Goal: Transaction & Acquisition: Purchase product/service

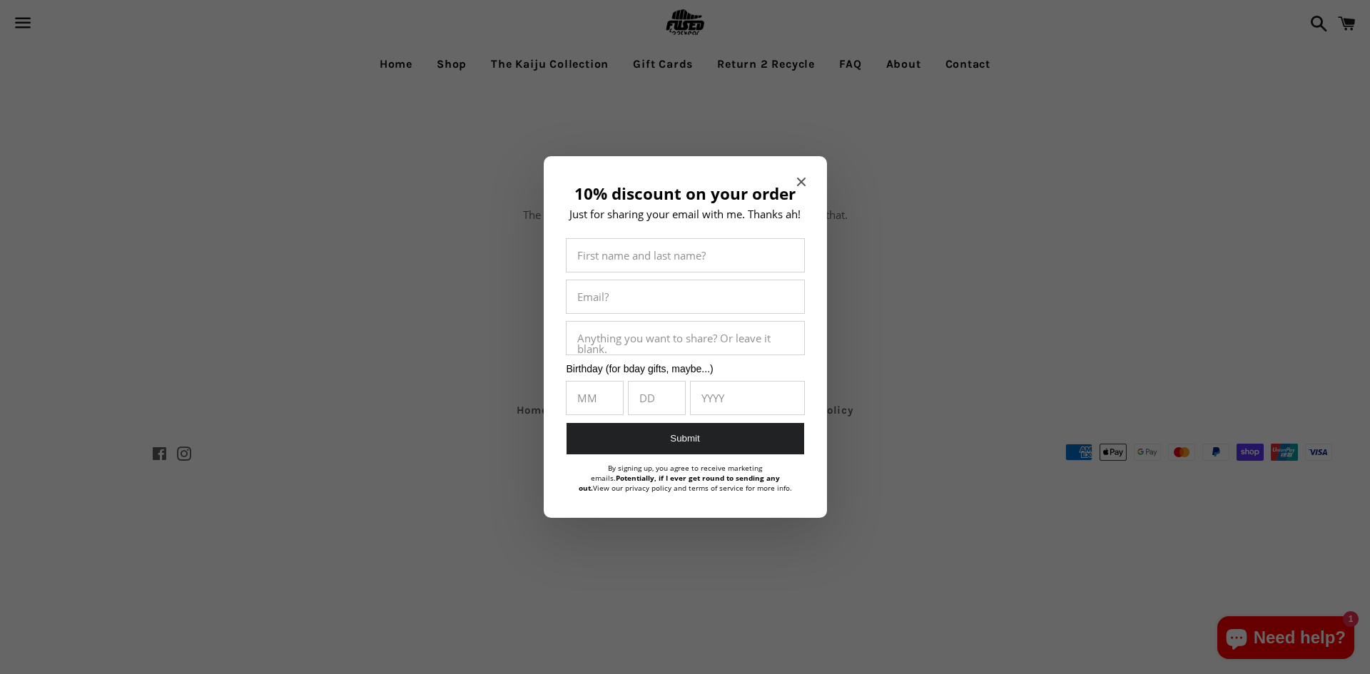
click at [798, 183] on icon "Close modal" at bounding box center [801, 182] width 9 height 9
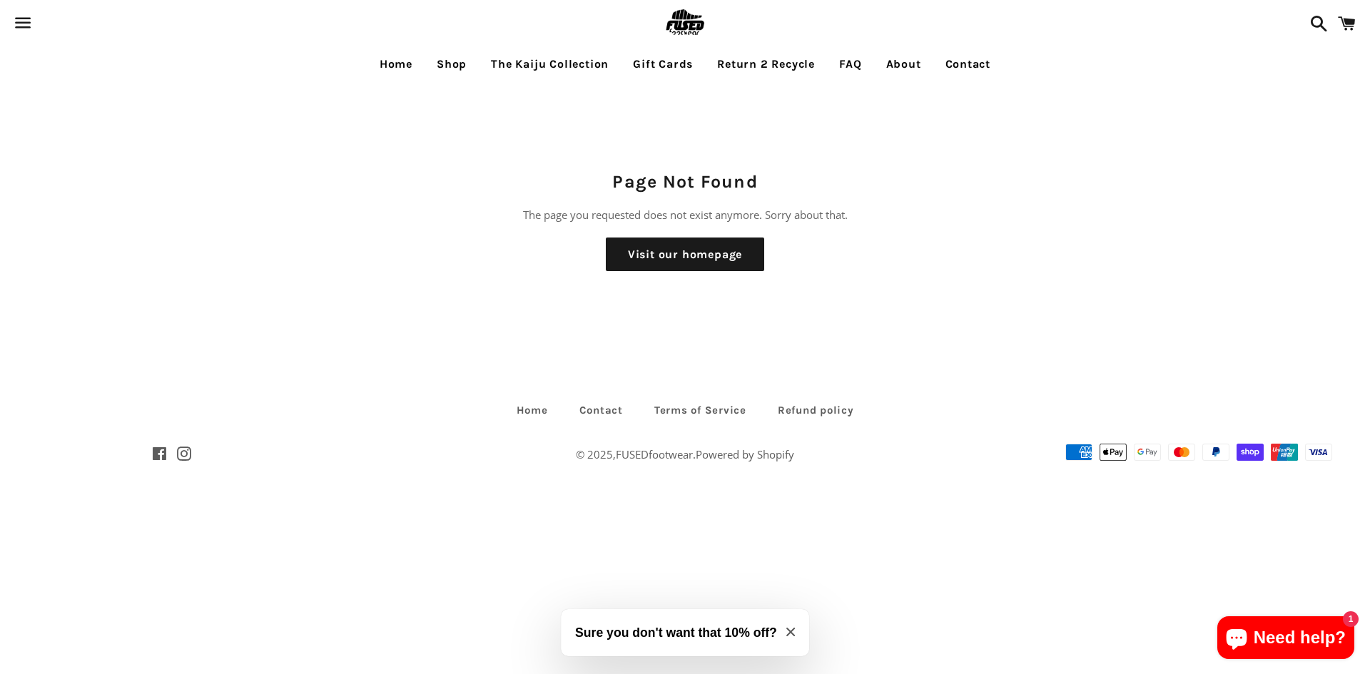
click at [440, 65] on link "Shop" at bounding box center [451, 64] width 51 height 36
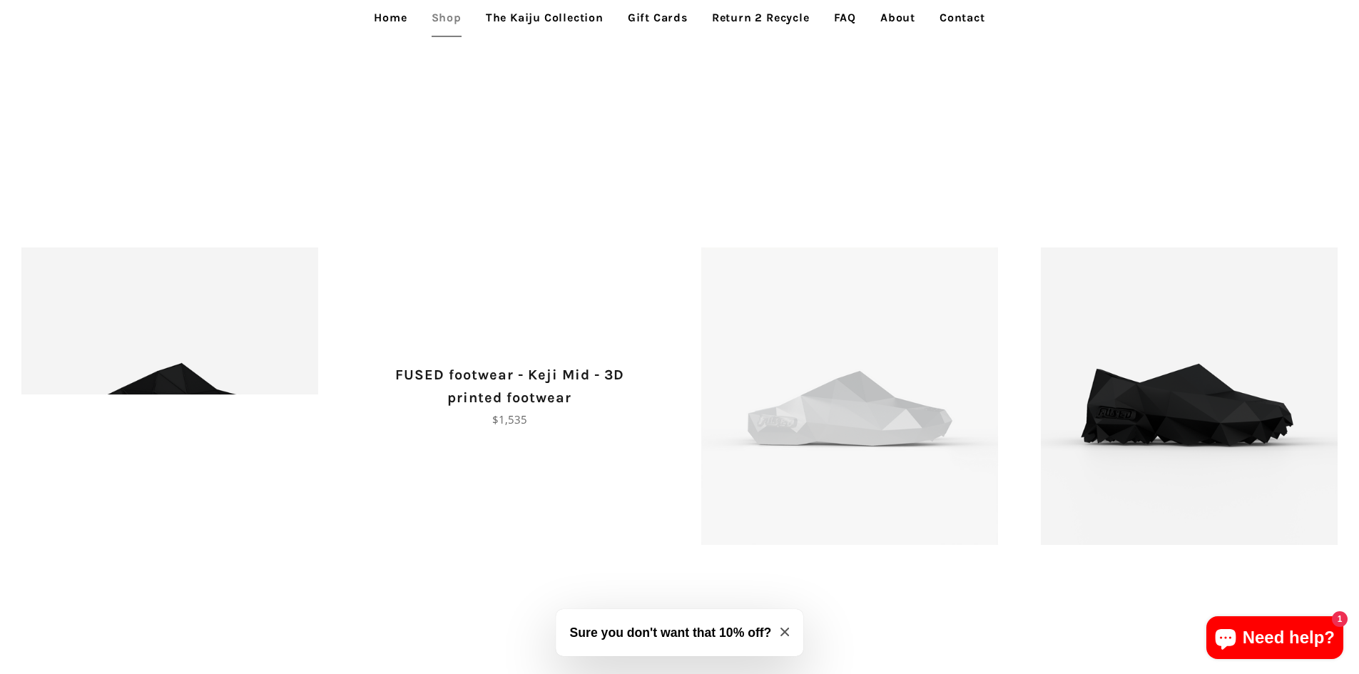
scroll to position [2069, 0]
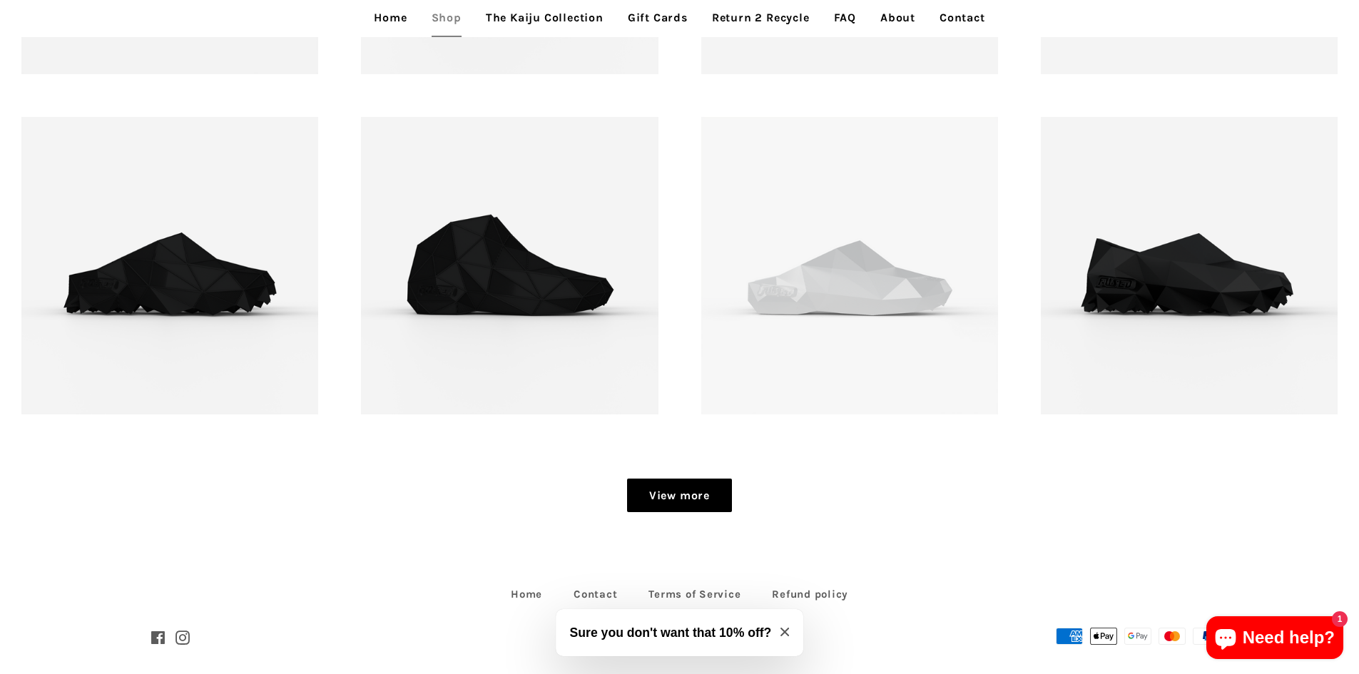
click at [693, 489] on link "View more" at bounding box center [679, 496] width 105 height 34
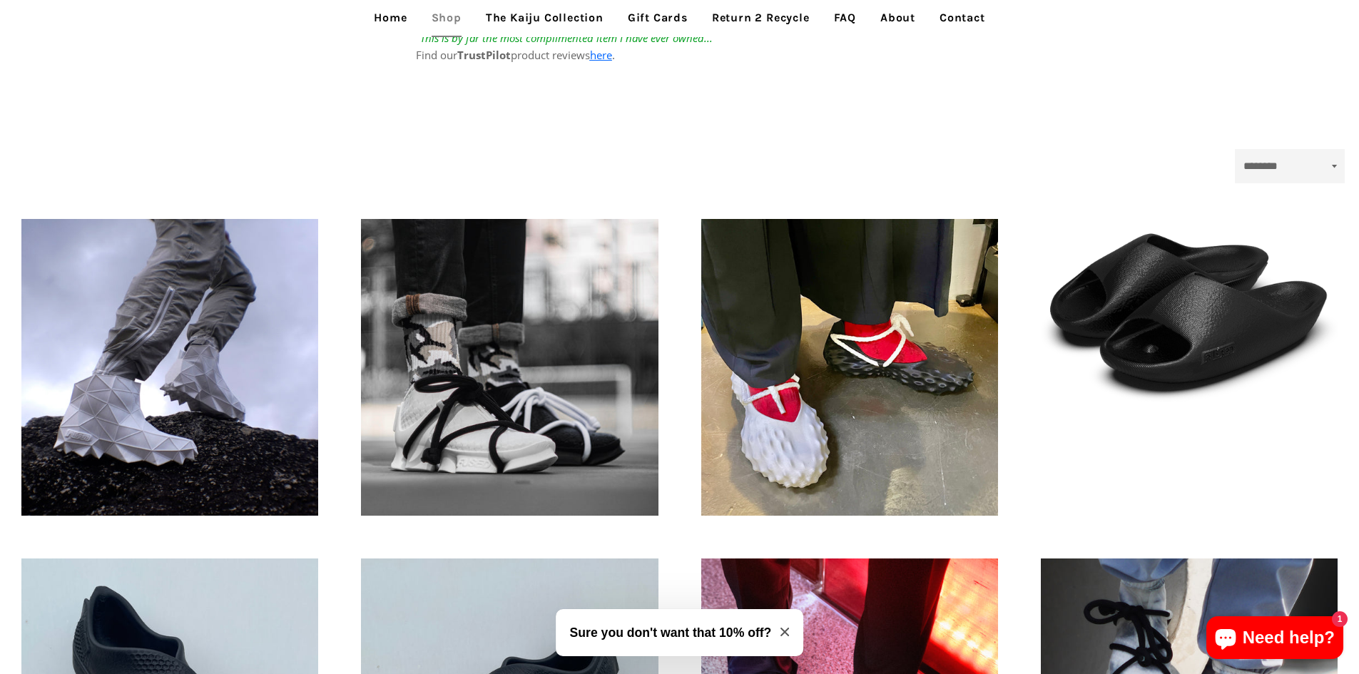
scroll to position [121, 0]
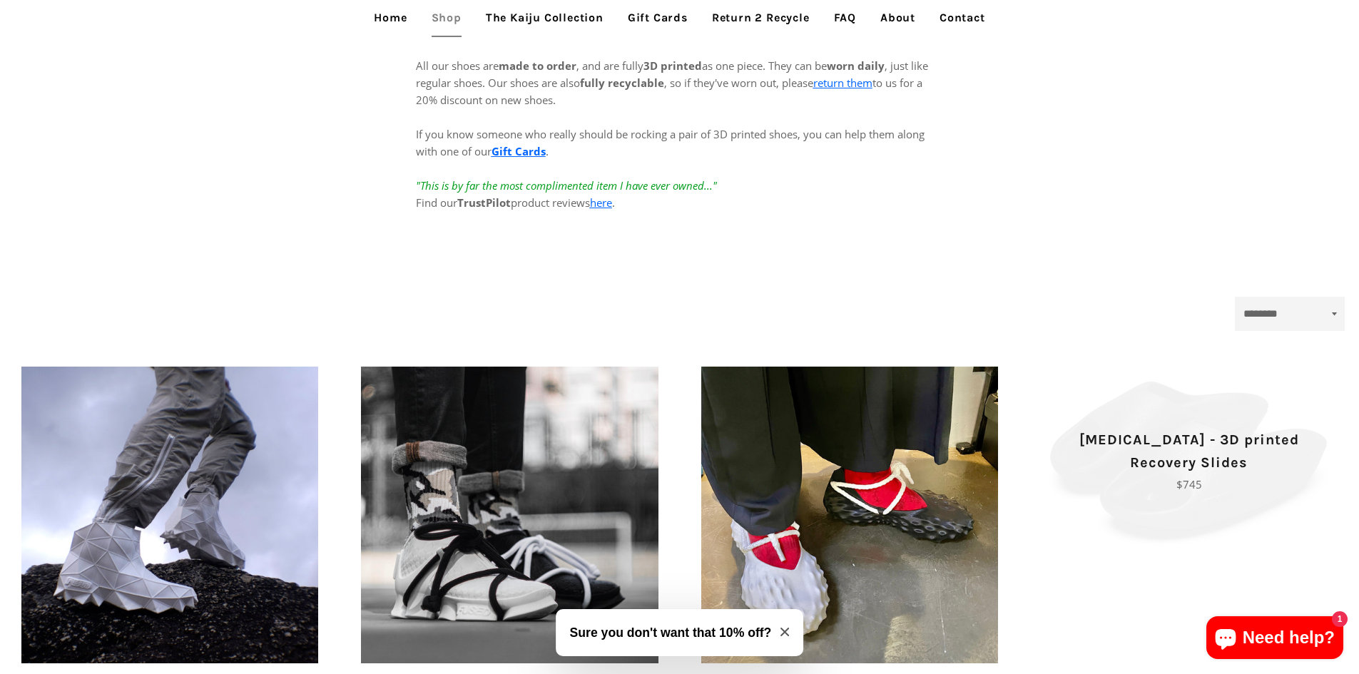
click at [1199, 444] on p "[MEDICAL_DATA] - 3D printed Recovery Slides" at bounding box center [1189, 452] width 247 height 46
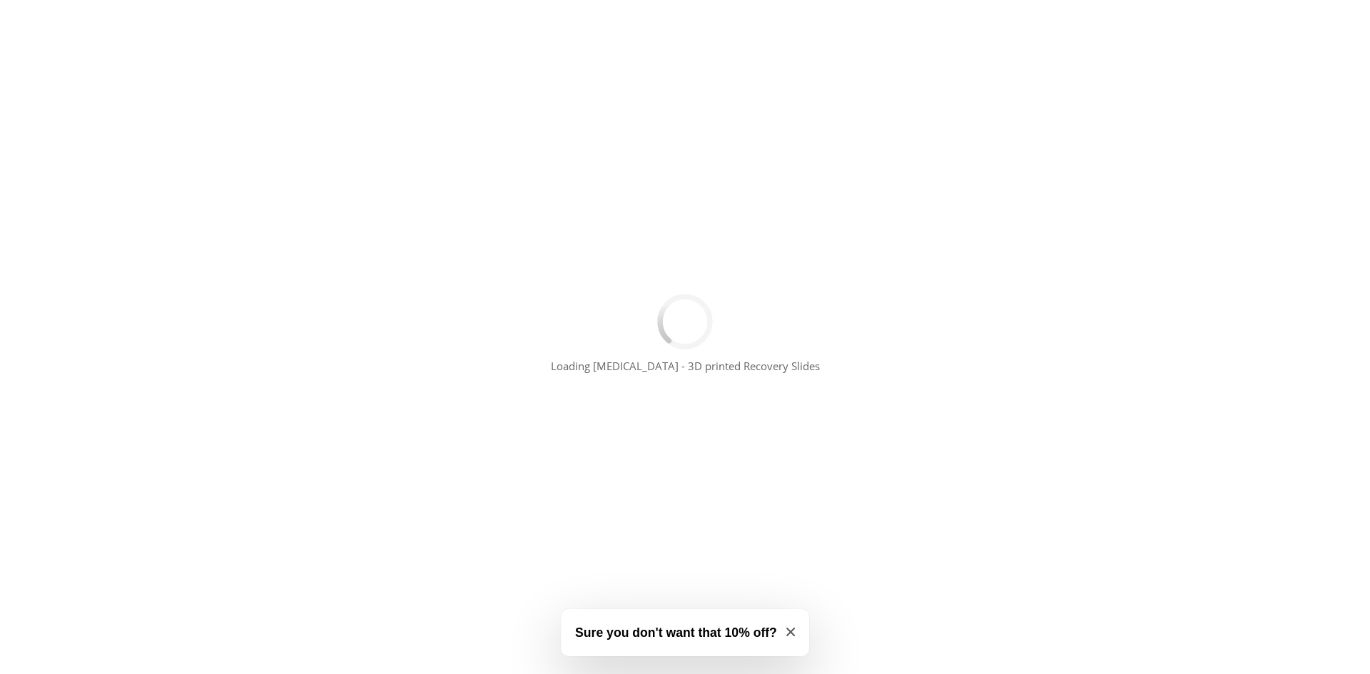
click at [793, 635] on icon "Close modal" at bounding box center [790, 632] width 9 height 9
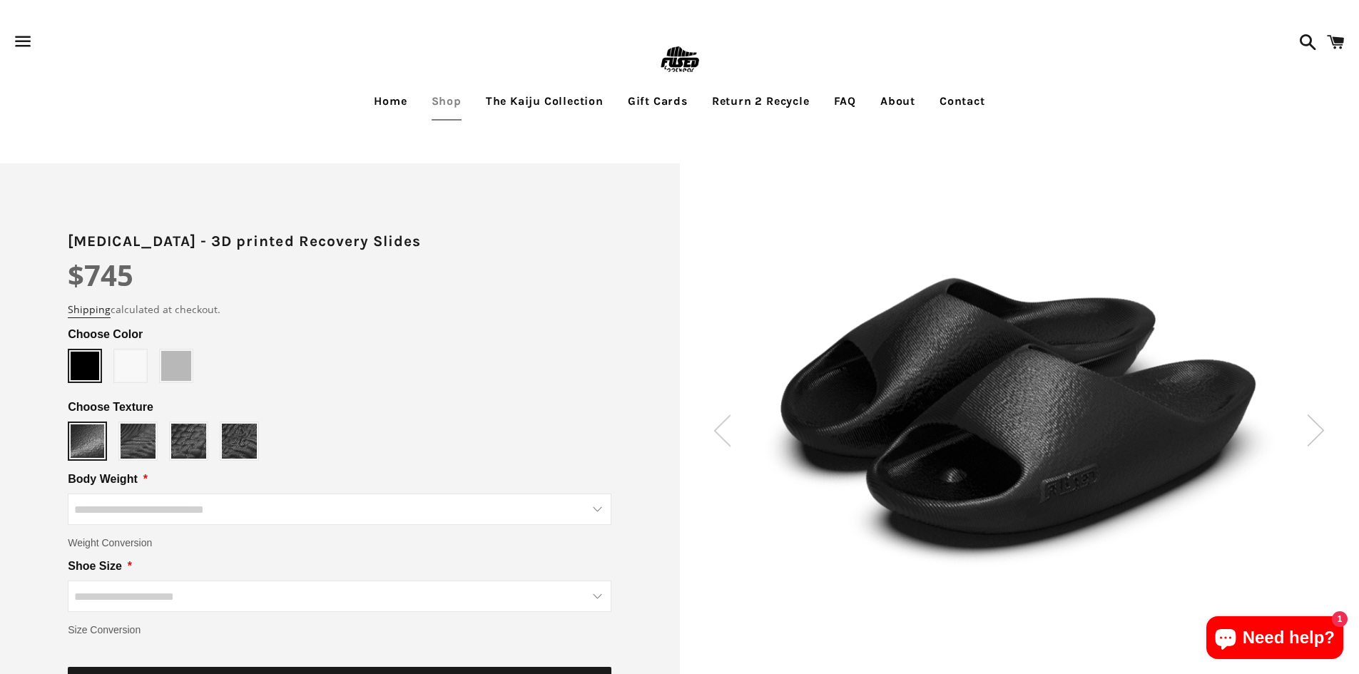
click at [1321, 438] on img at bounding box center [1316, 431] width 18 height 32
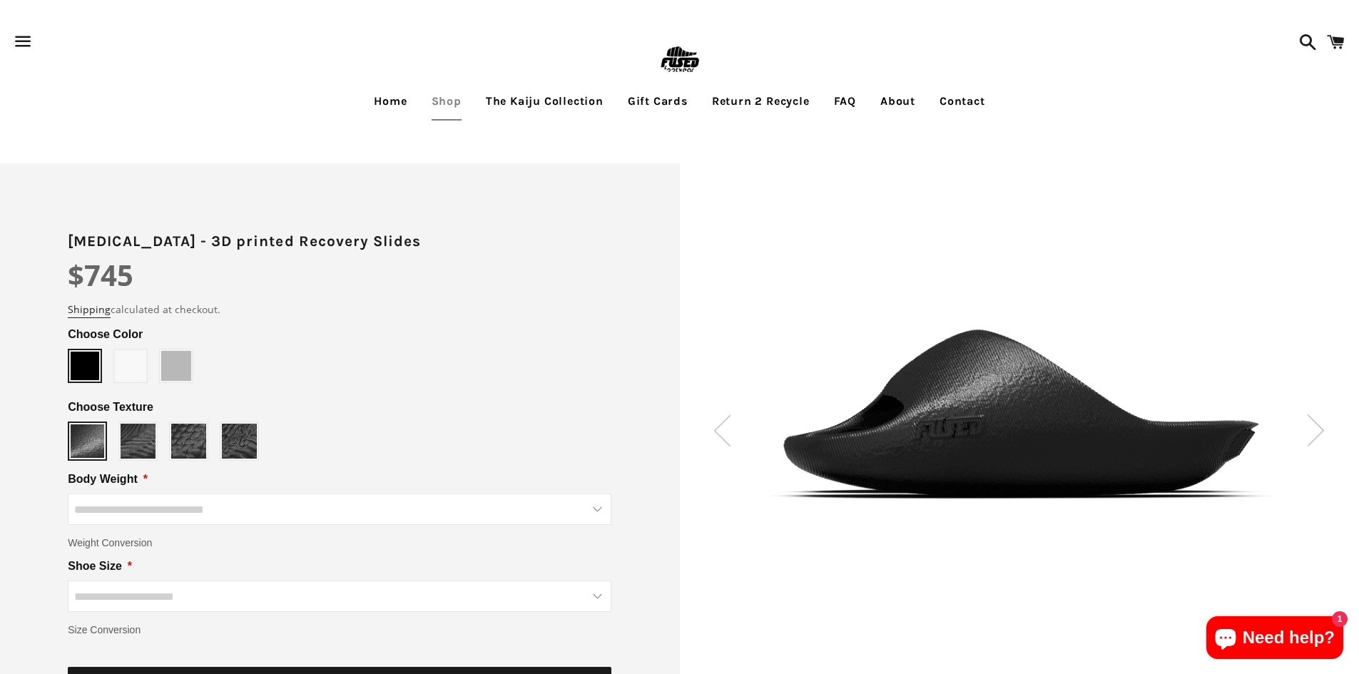
click at [1321, 438] on img at bounding box center [1316, 431] width 18 height 32
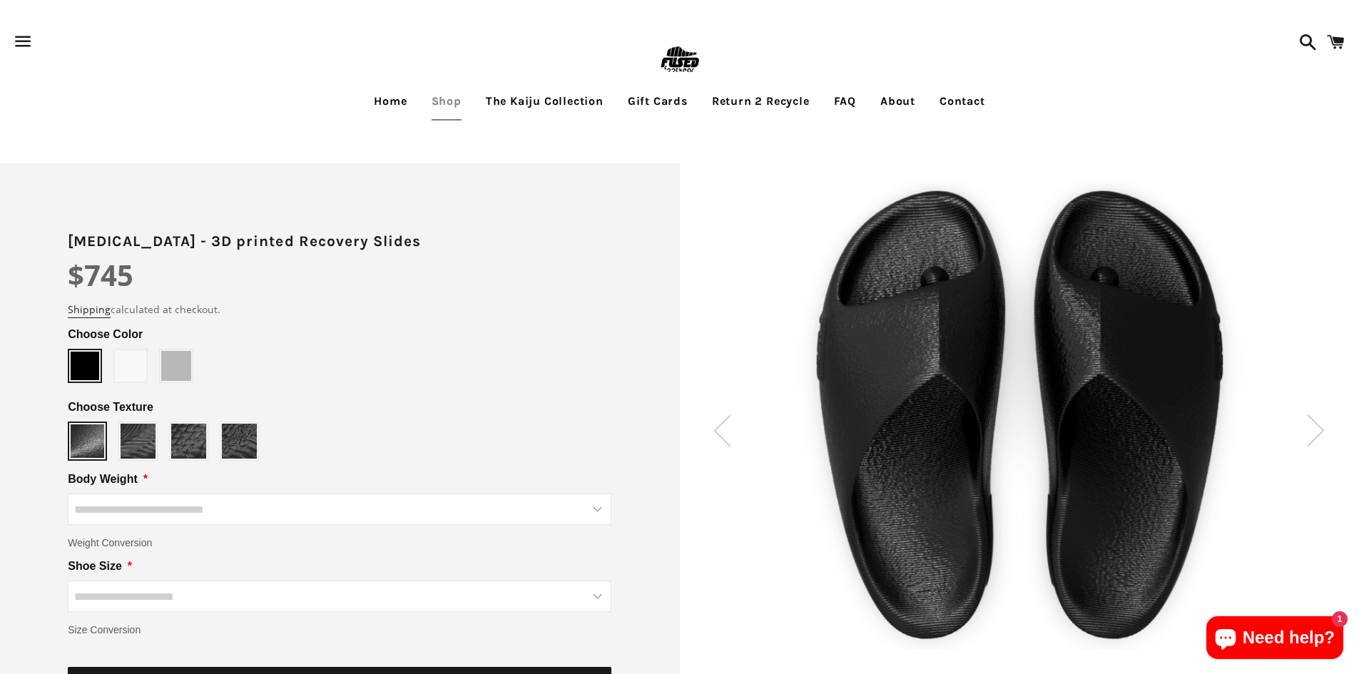
click at [1321, 438] on img at bounding box center [1316, 431] width 18 height 32
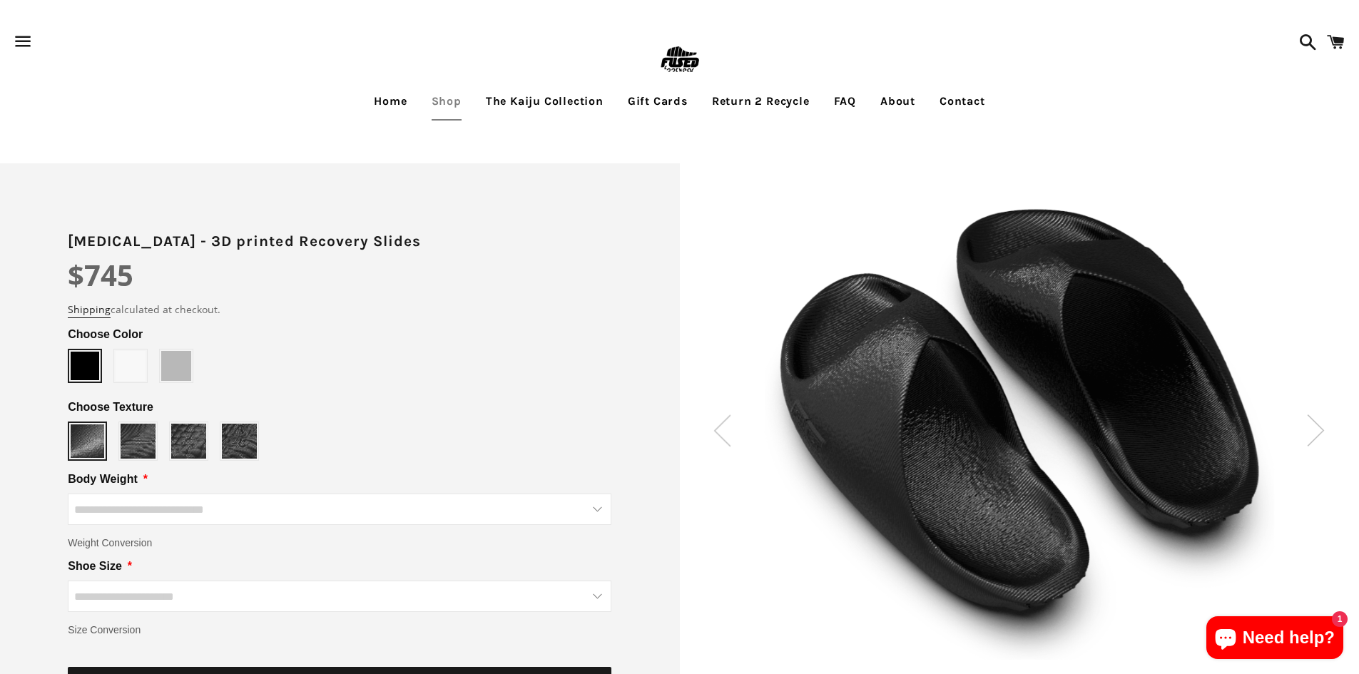
click at [1321, 438] on img at bounding box center [1316, 431] width 18 height 32
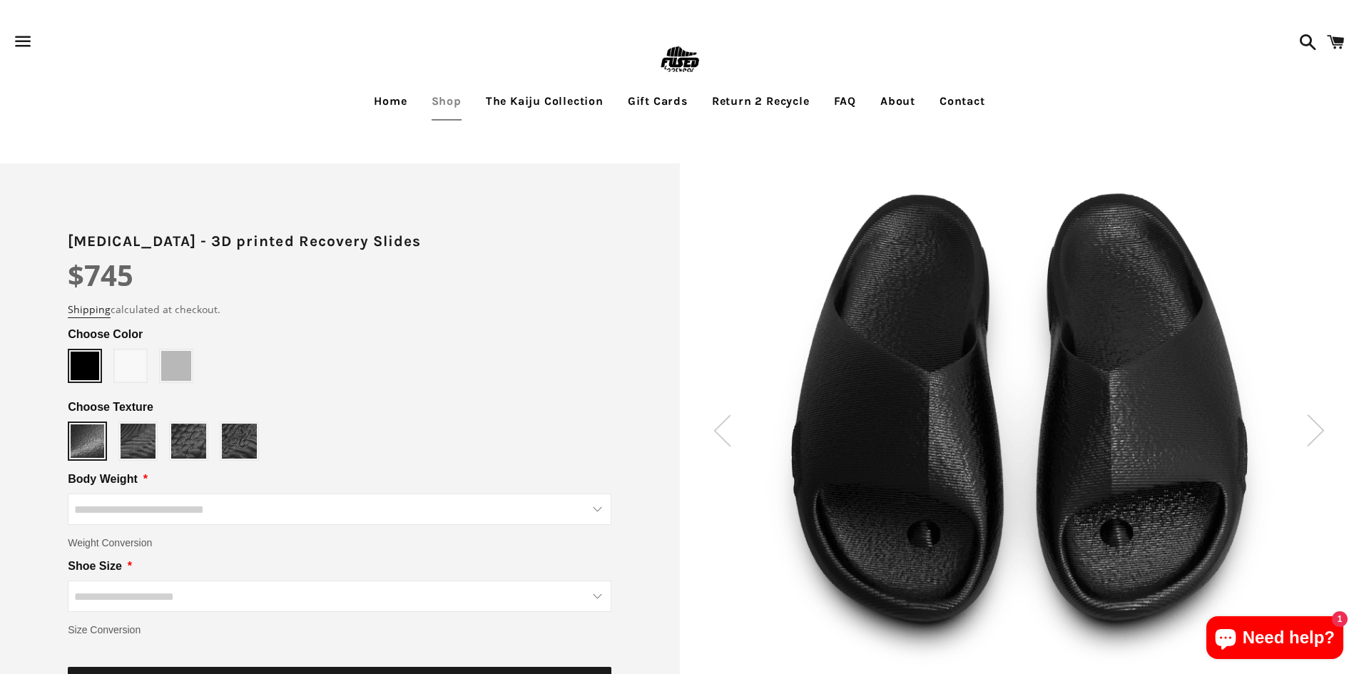
click at [1321, 438] on img at bounding box center [1316, 431] width 18 height 32
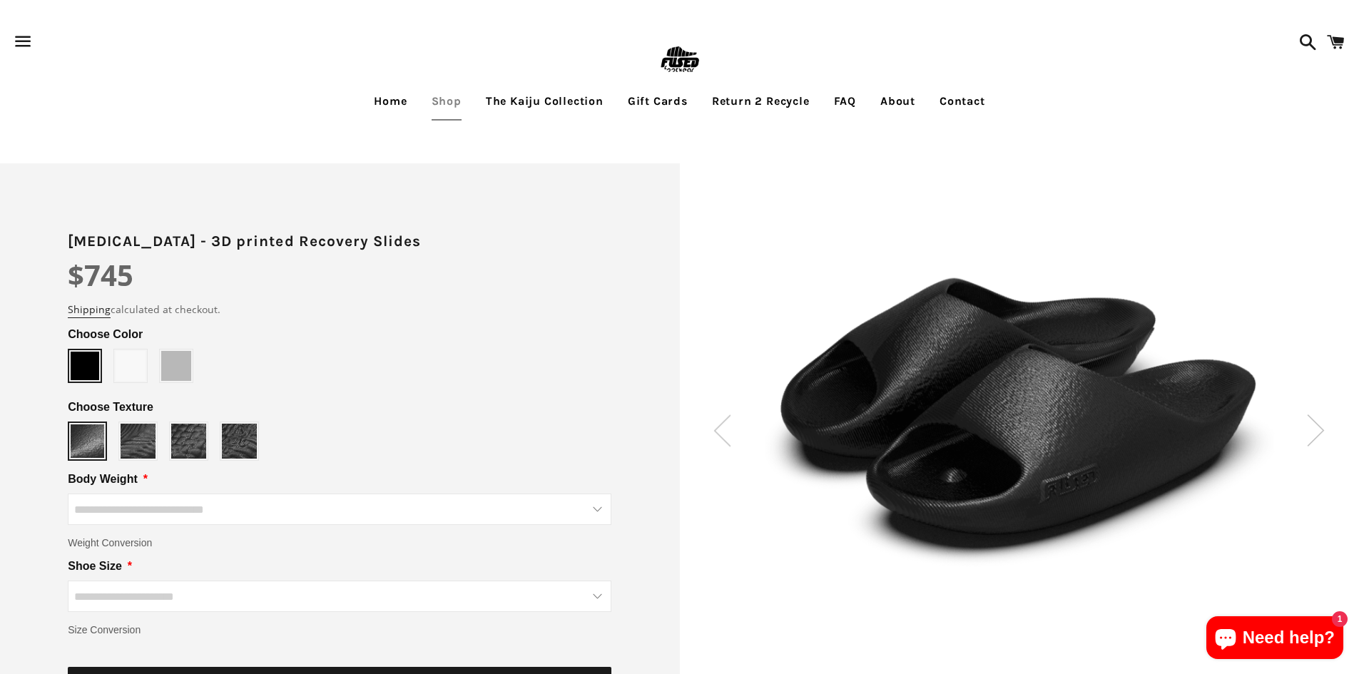
click at [131, 363] on span at bounding box center [131, 366] width 30 height 30
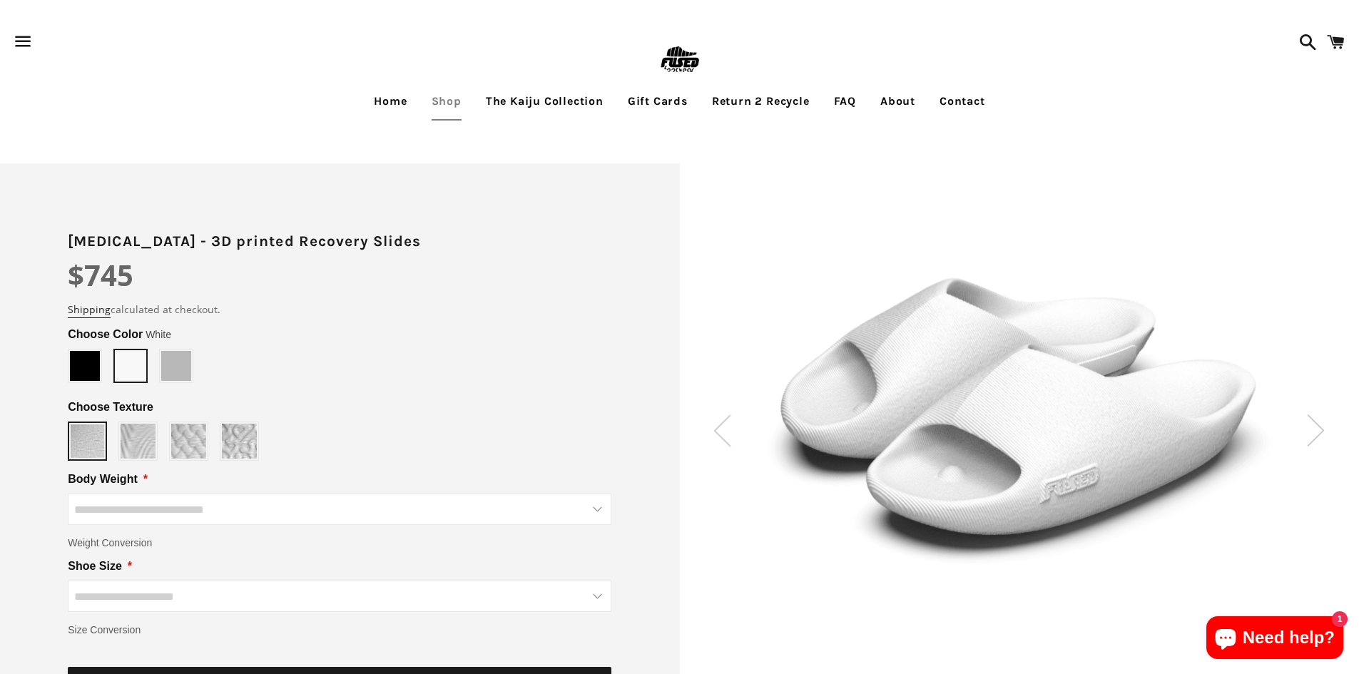
type input "*****"
click at [160, 364] on div at bounding box center [176, 366] width 33 height 33
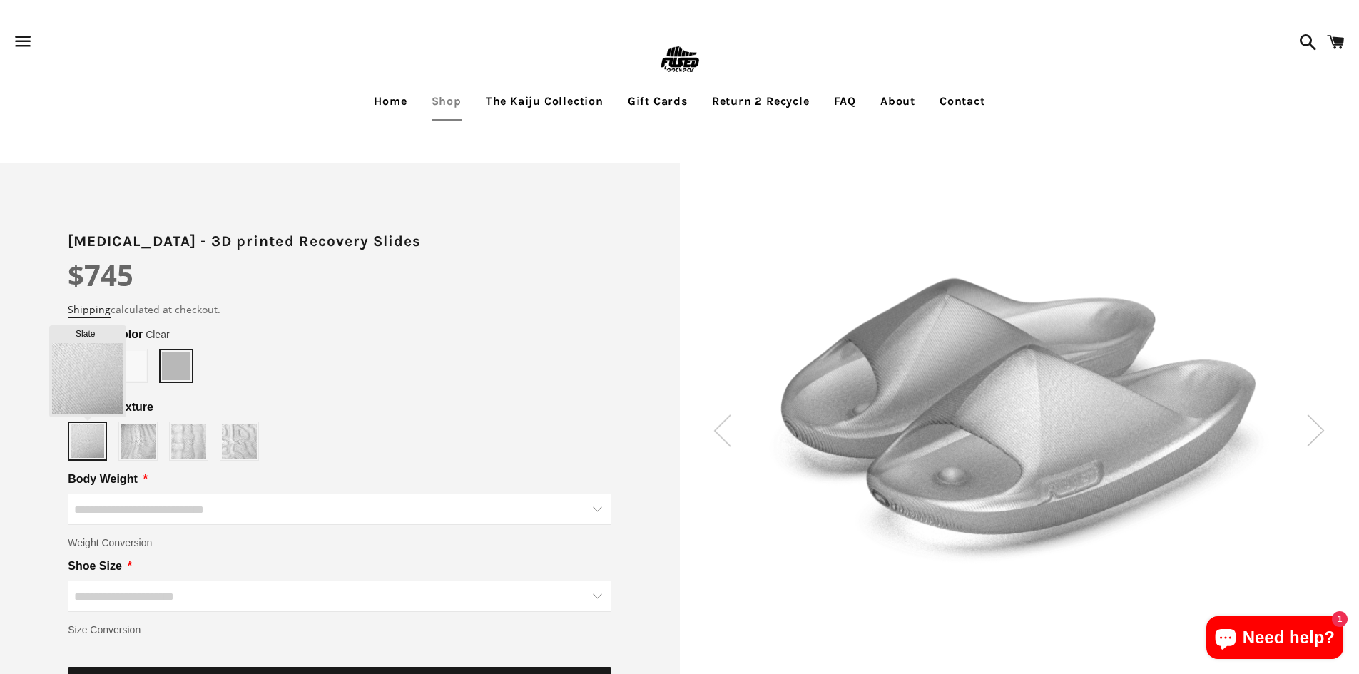
click at [74, 442] on img at bounding box center [88, 442] width 34 height 34
click at [148, 442] on img at bounding box center [138, 441] width 35 height 35
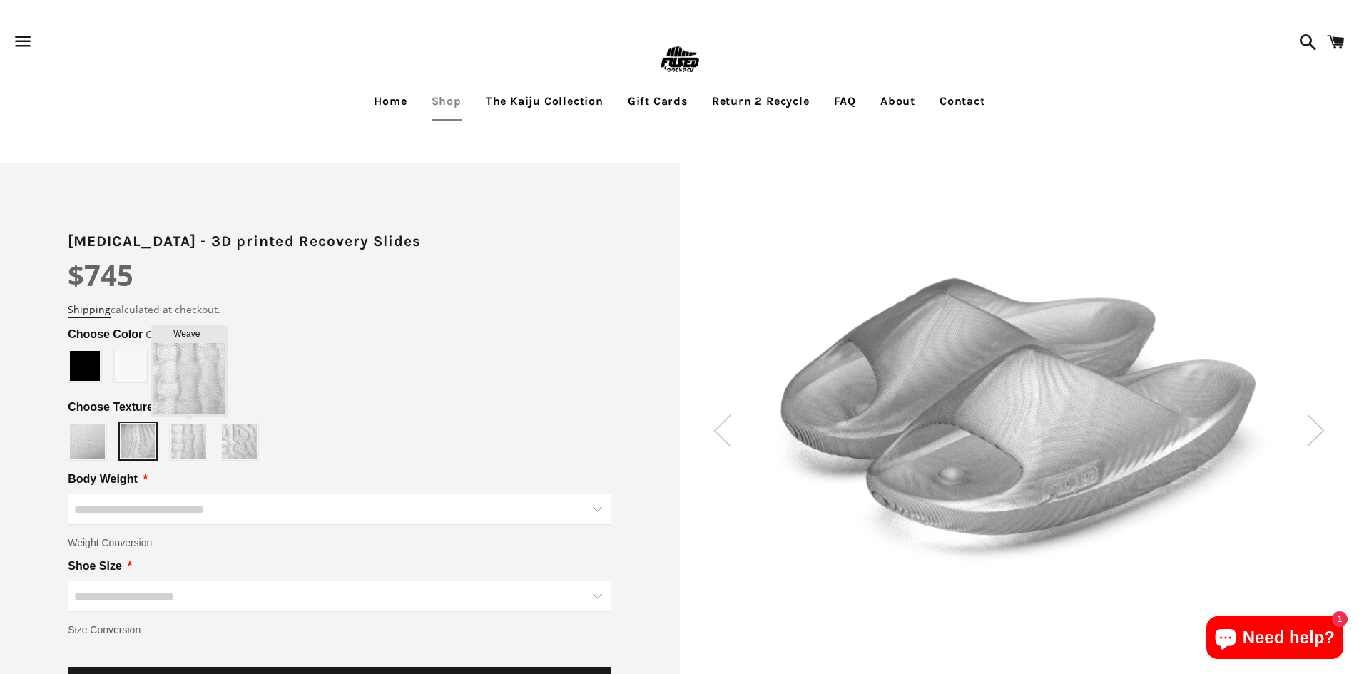
click at [176, 442] on img at bounding box center [188, 441] width 35 height 35
click at [272, 450] on div "Slate" at bounding box center [340, 441] width 544 height 39
type input "****"
click at [234, 435] on img at bounding box center [239, 441] width 35 height 35
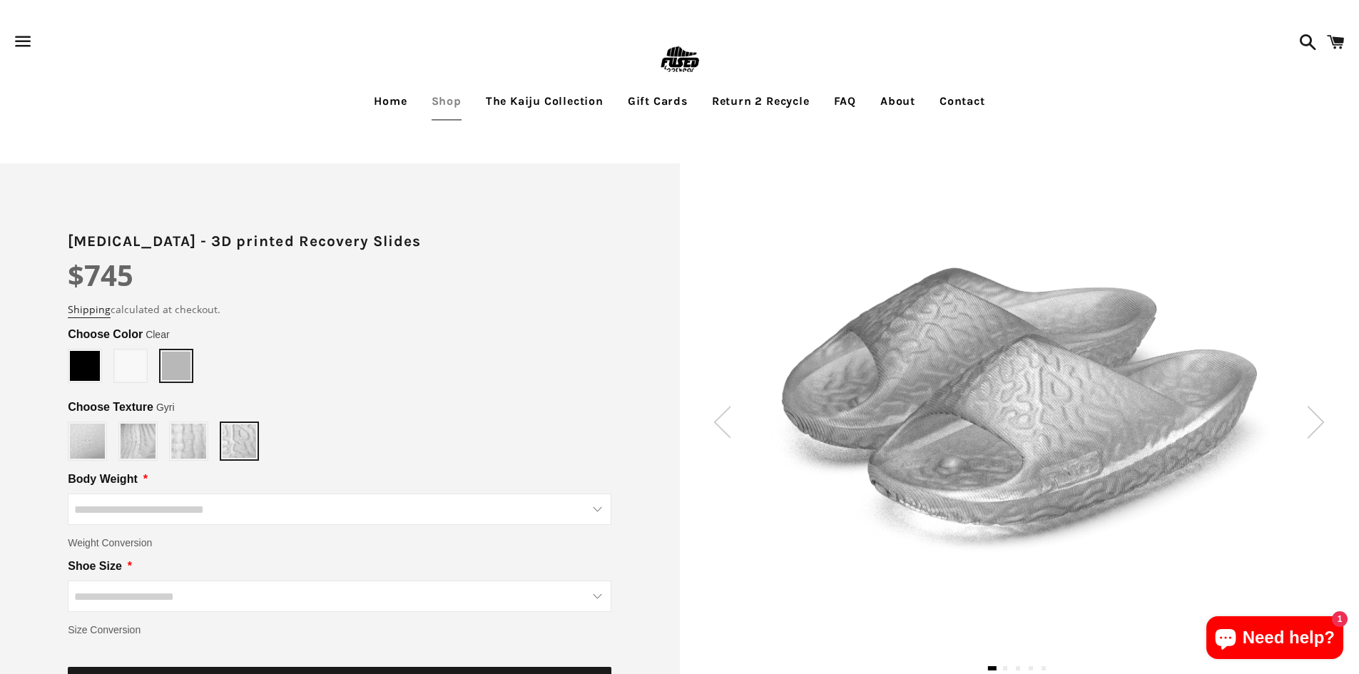
type input "*****"
click at [68, 362] on div at bounding box center [84, 366] width 33 height 33
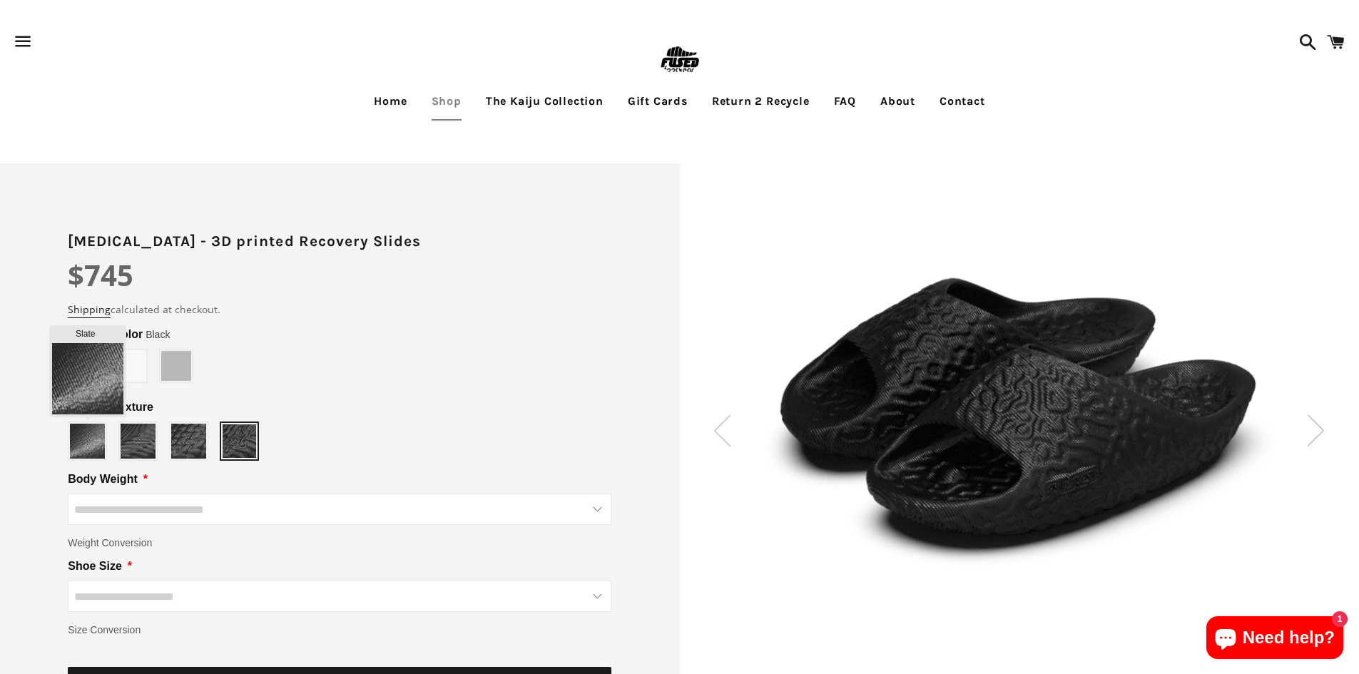
click at [88, 432] on img at bounding box center [87, 441] width 35 height 35
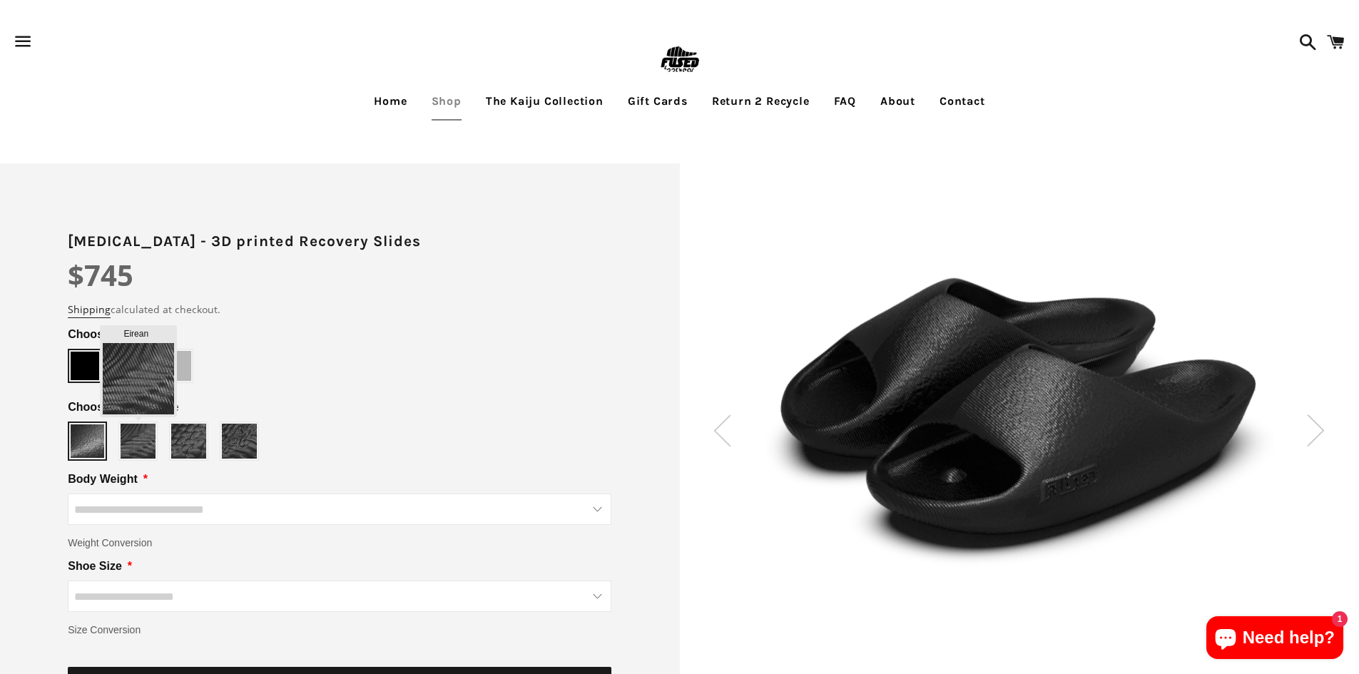
click at [134, 440] on img at bounding box center [138, 441] width 35 height 35
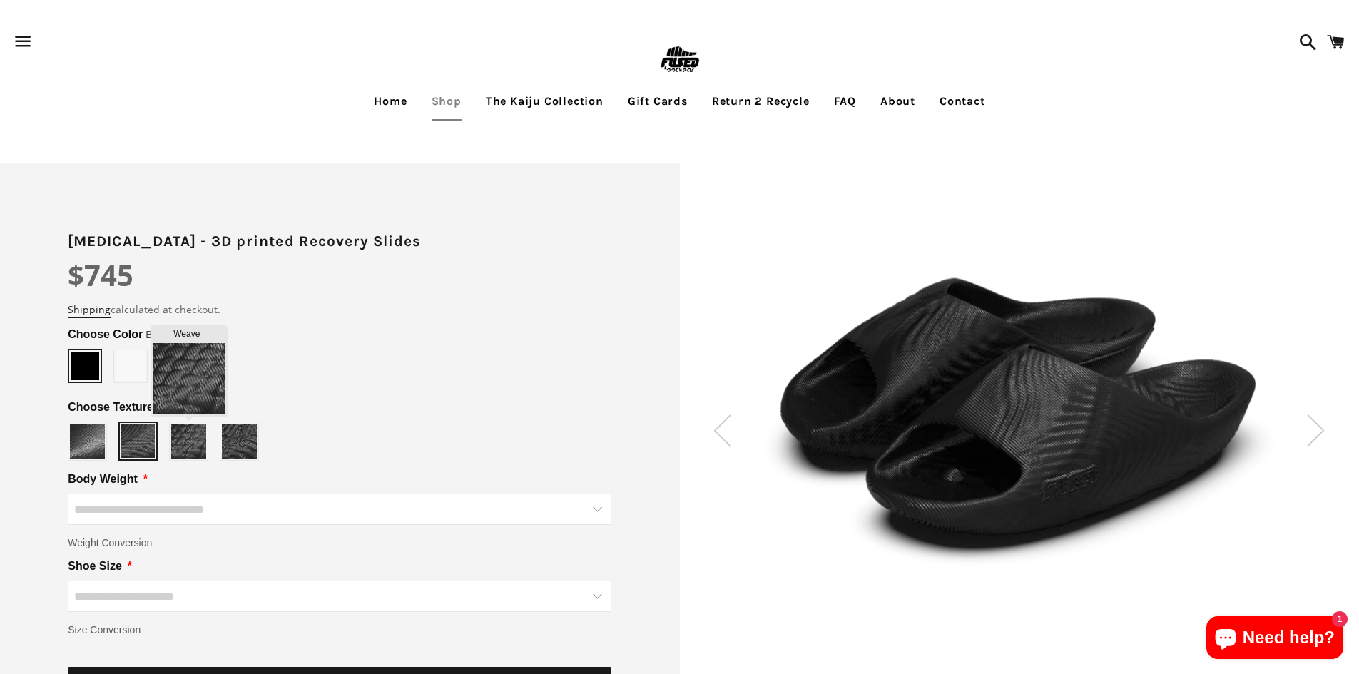
type input "*****"
click at [194, 442] on img at bounding box center [188, 441] width 35 height 35
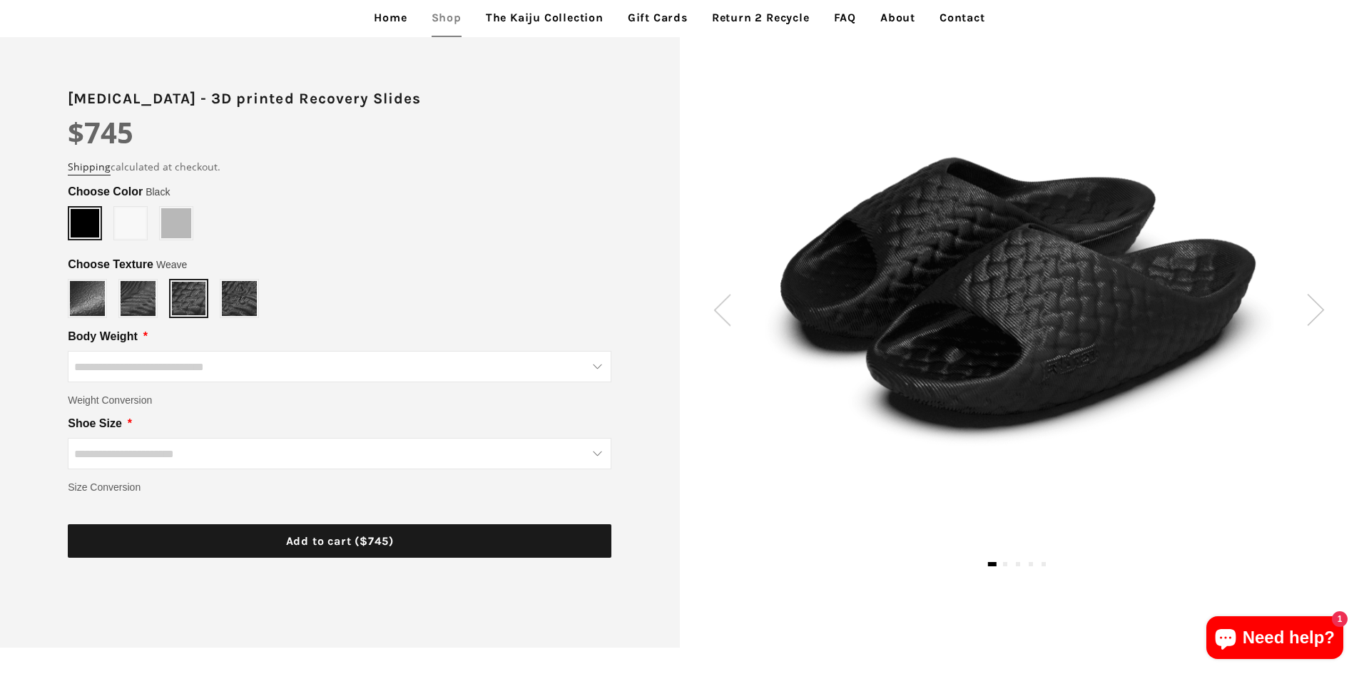
click at [298, 452] on input "Shoe Size" at bounding box center [340, 453] width 544 height 31
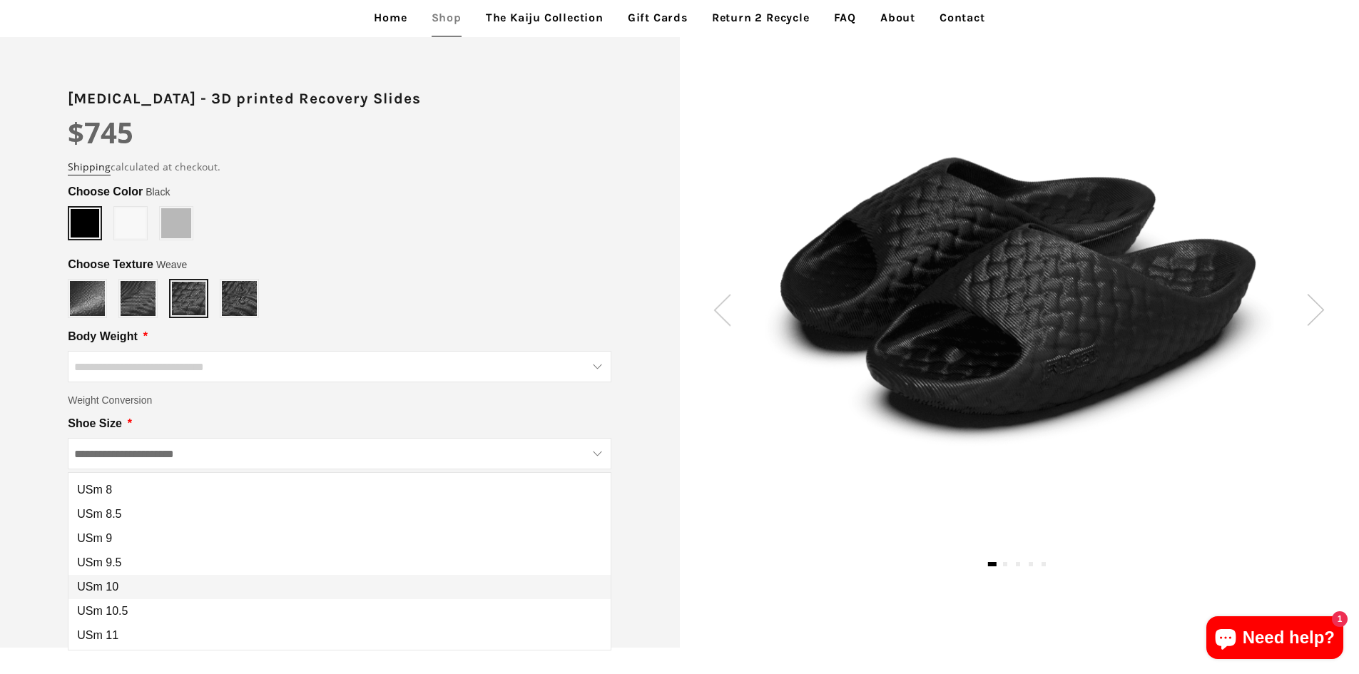
scroll to position [214, 0]
click at [614, 554] on div "**********" at bounding box center [340, 334] width 680 height 627
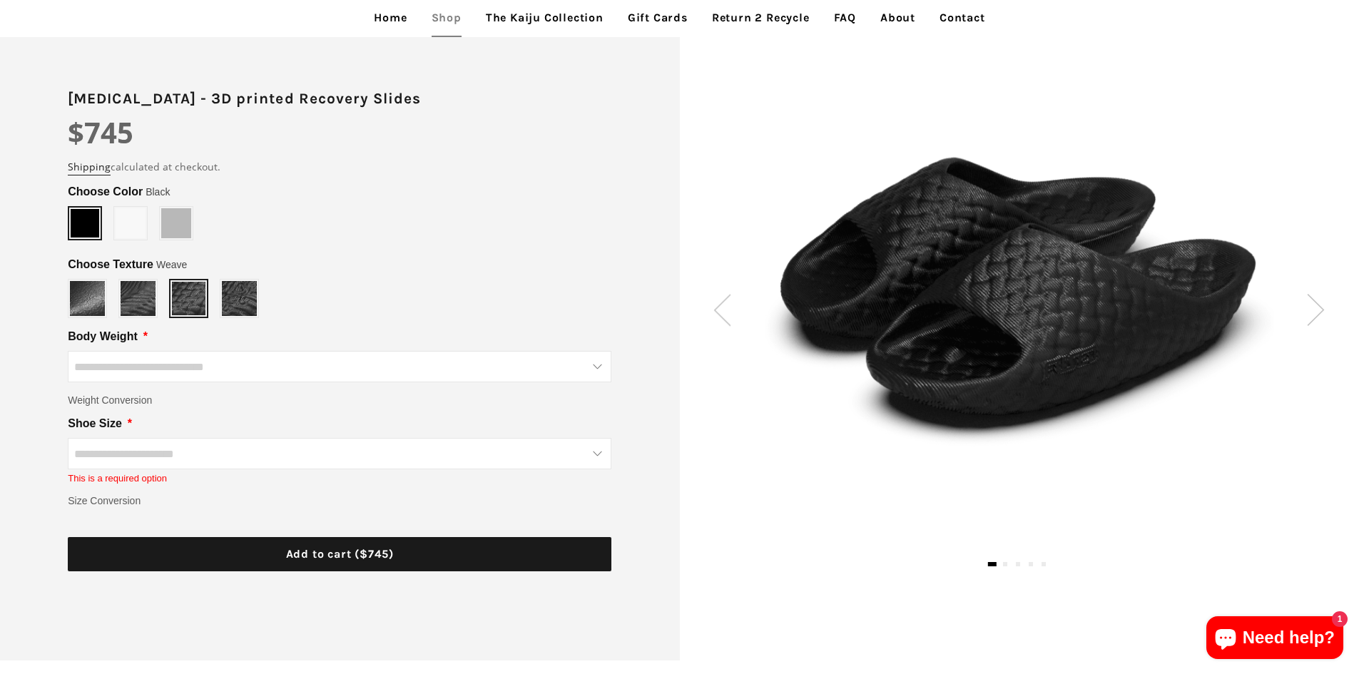
scroll to position [0, 0]
click at [102, 500] on span "Size Conversion" at bounding box center [104, 501] width 73 height 16
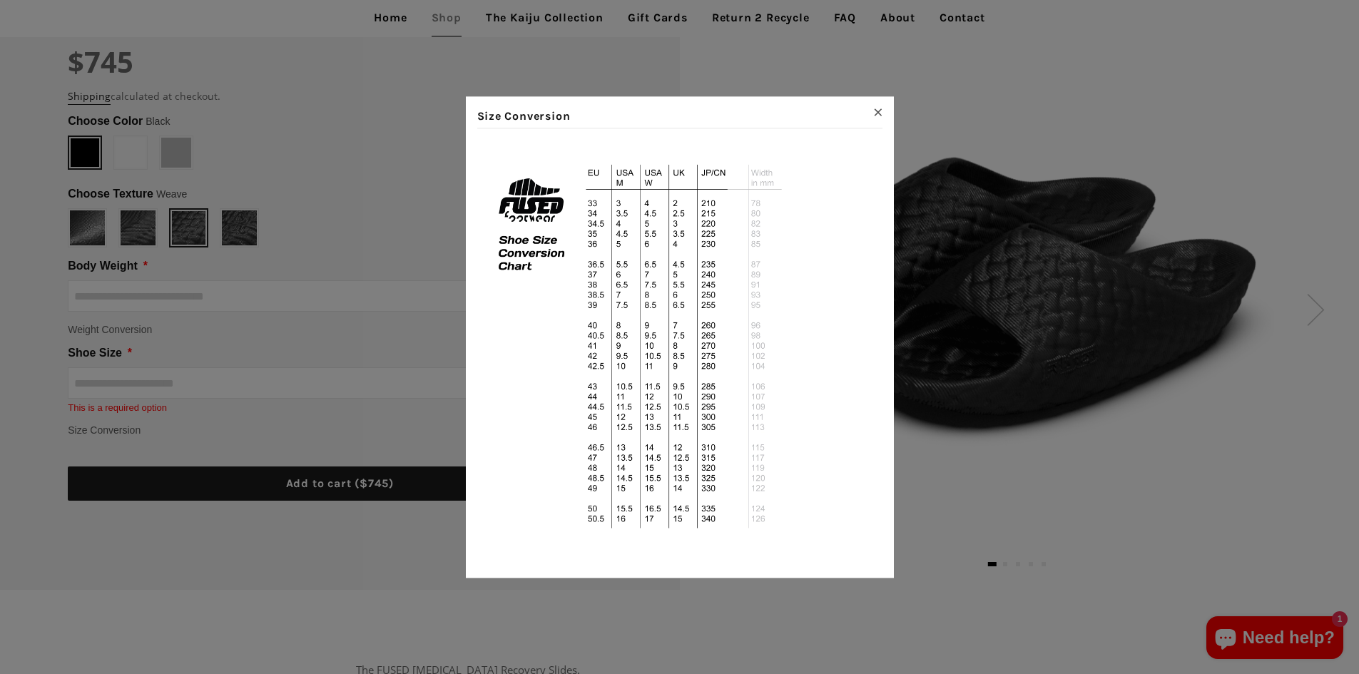
scroll to position [214, 0]
click at [235, 388] on div "Size Conversion ×" at bounding box center [679, 337] width 1359 height 674
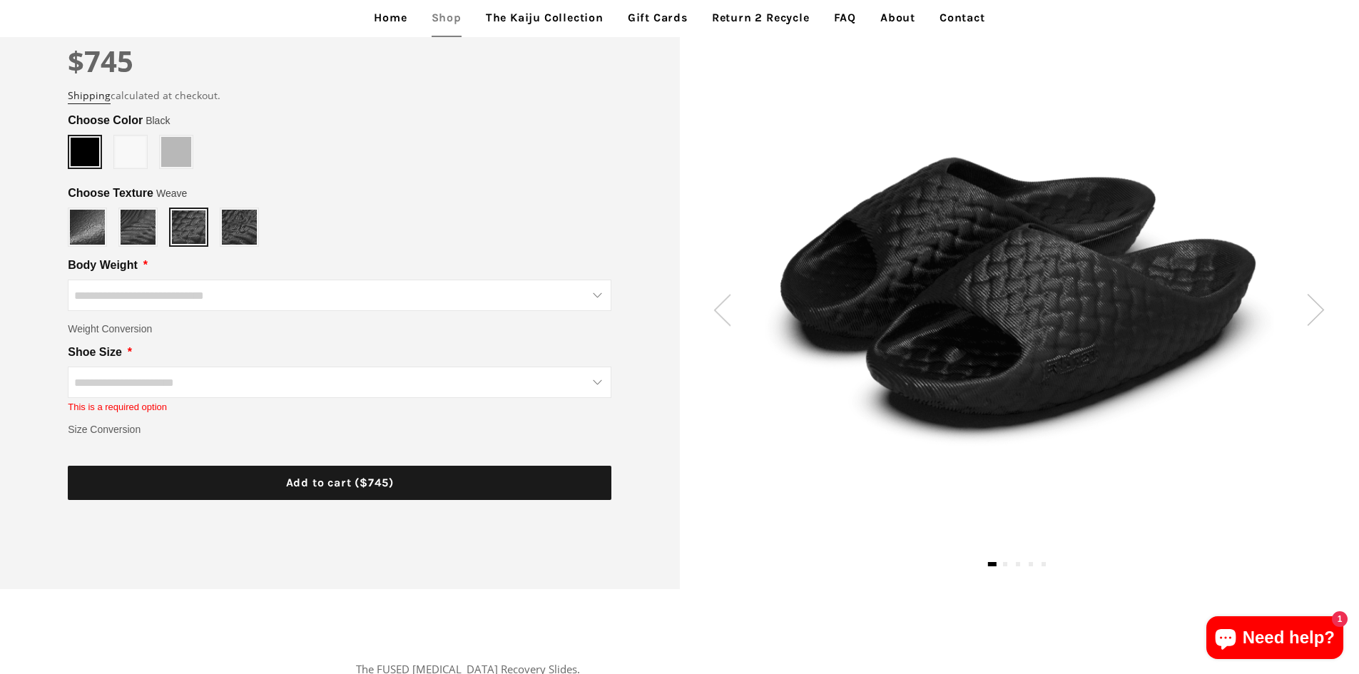
click at [232, 382] on input "Shoe Size" at bounding box center [340, 382] width 544 height 31
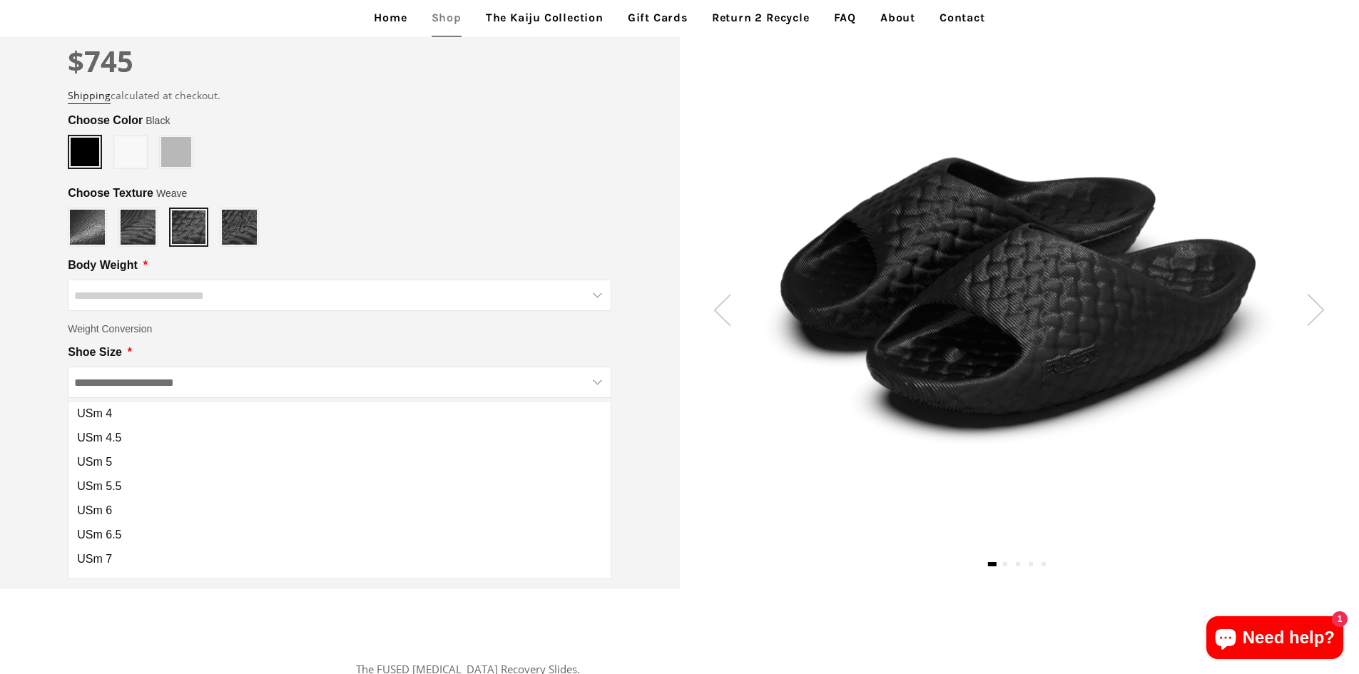
click at [654, 472] on div "**********" at bounding box center [340, 269] width 680 height 640
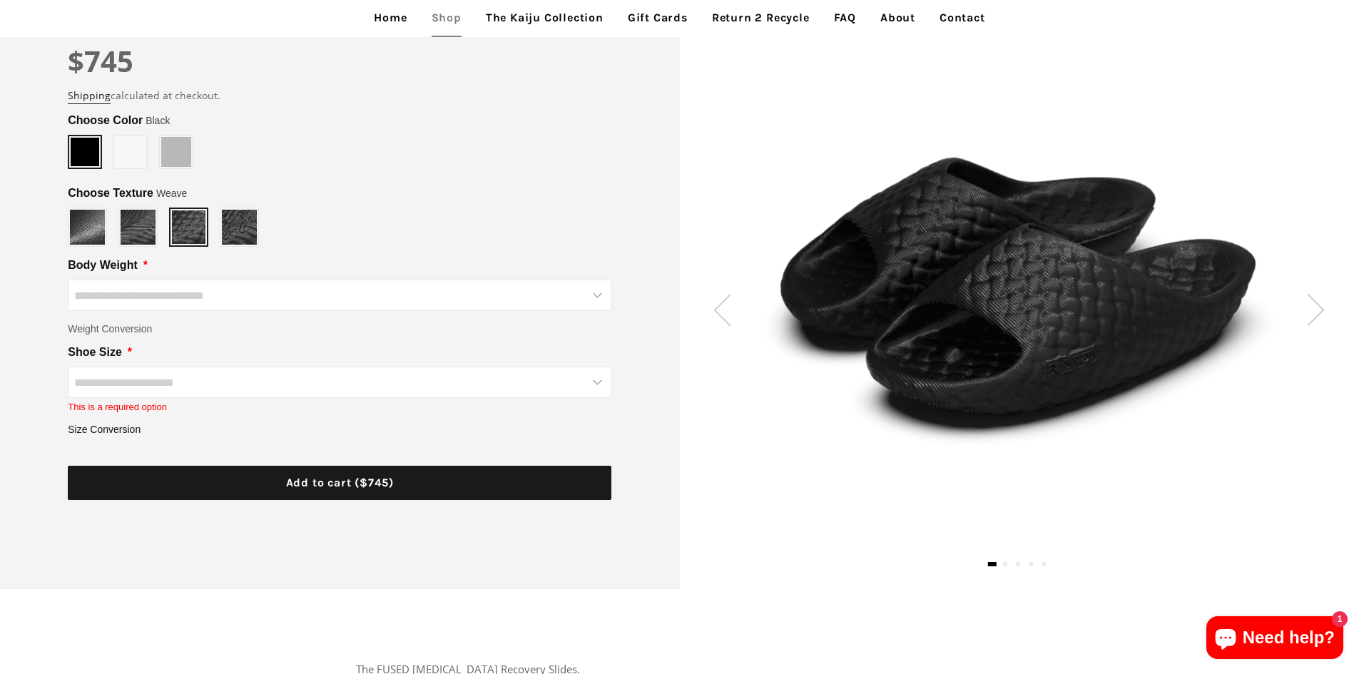
click at [99, 429] on span "Size Conversion" at bounding box center [104, 430] width 73 height 16
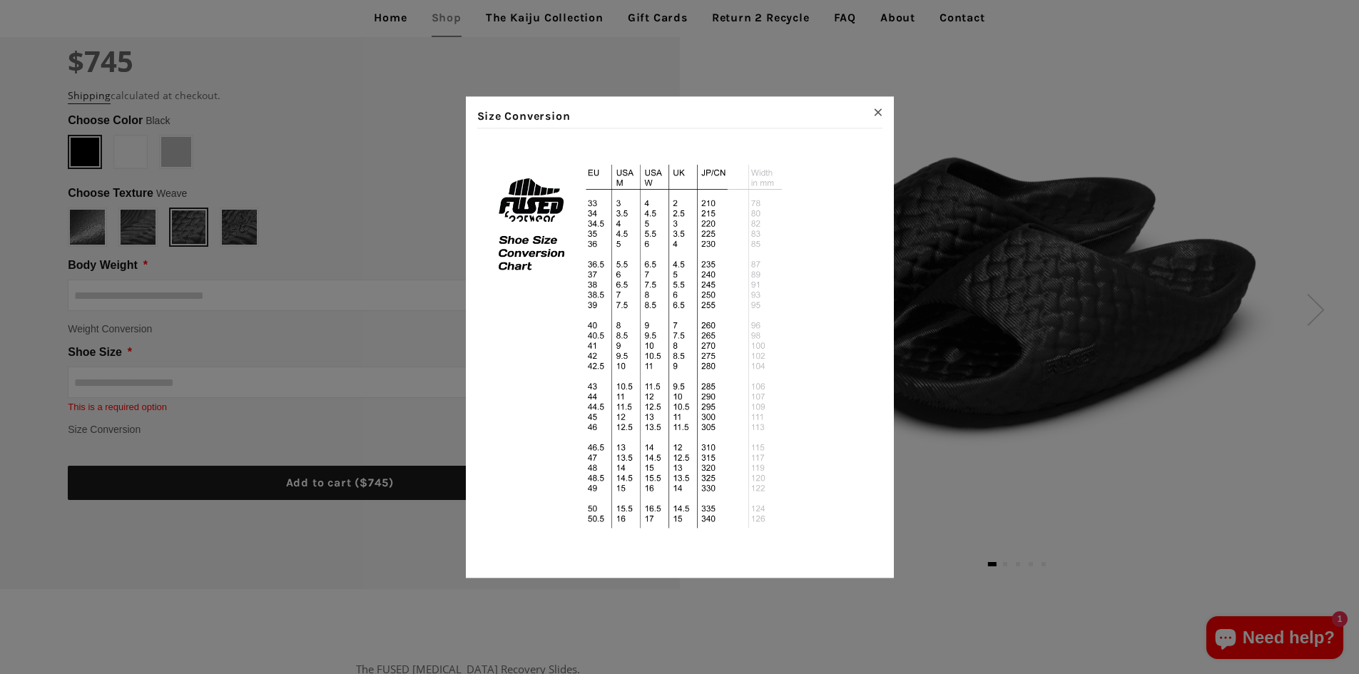
click at [240, 385] on div "Size Conversion ×" at bounding box center [679, 337] width 1359 height 674
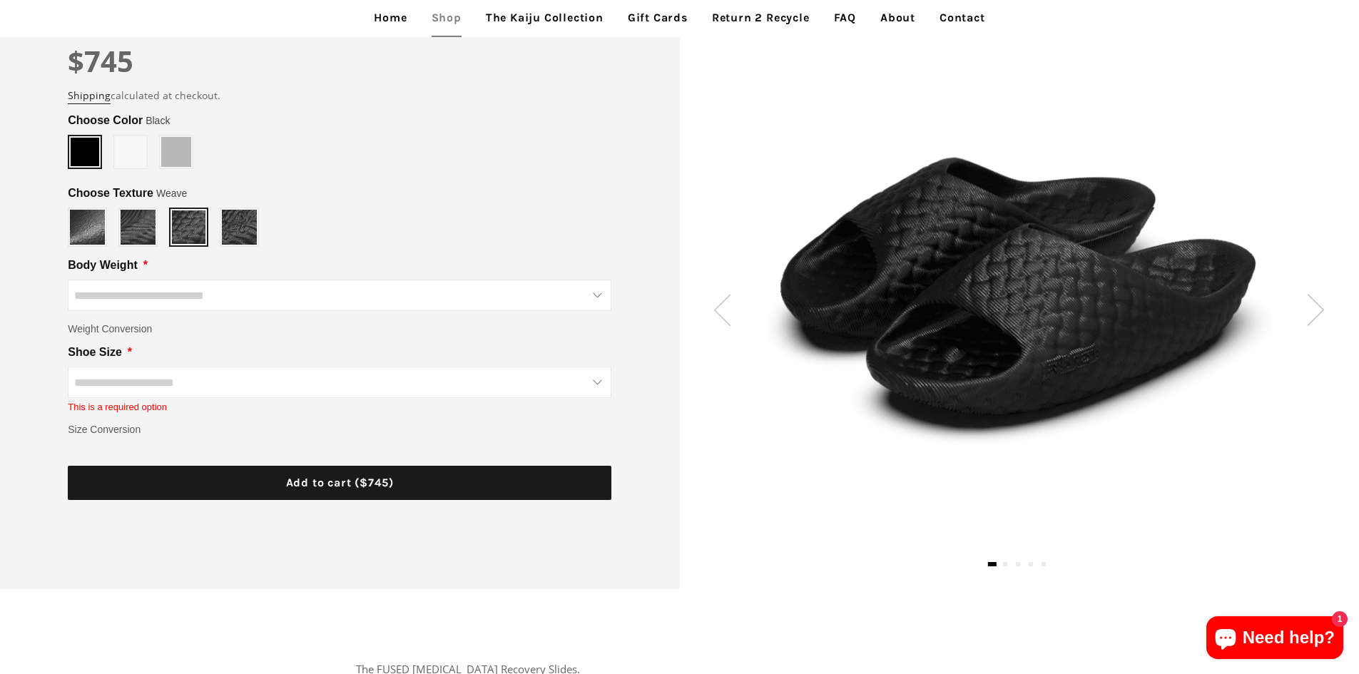
click at [240, 385] on input "Shoe Size" at bounding box center [340, 382] width 544 height 31
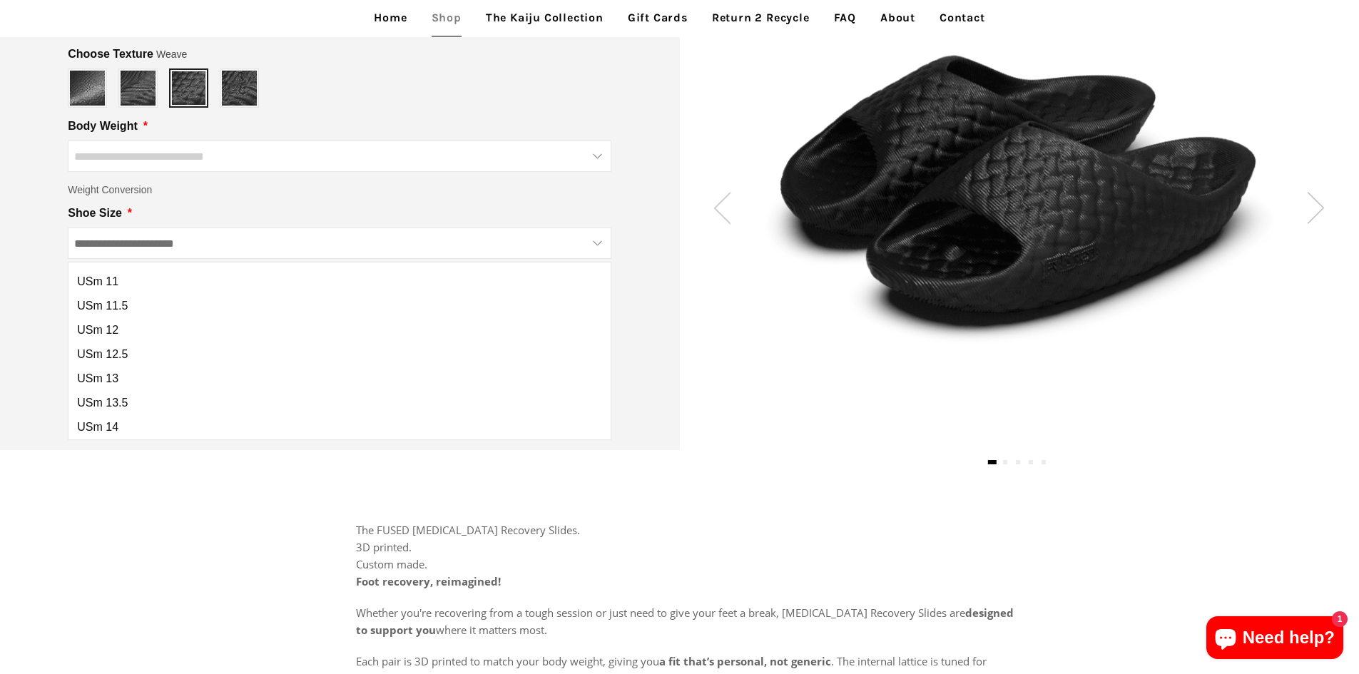
scroll to position [357, 0]
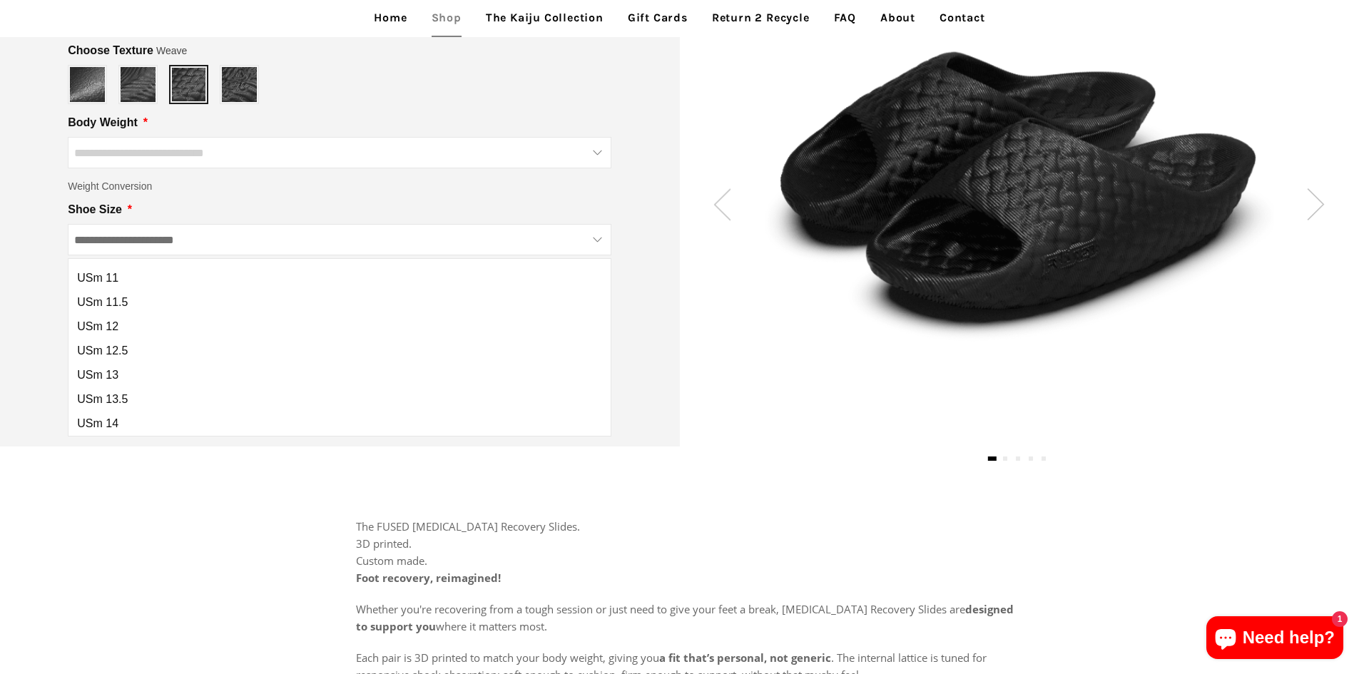
click at [717, 402] on div at bounding box center [1020, 189] width 680 height 514
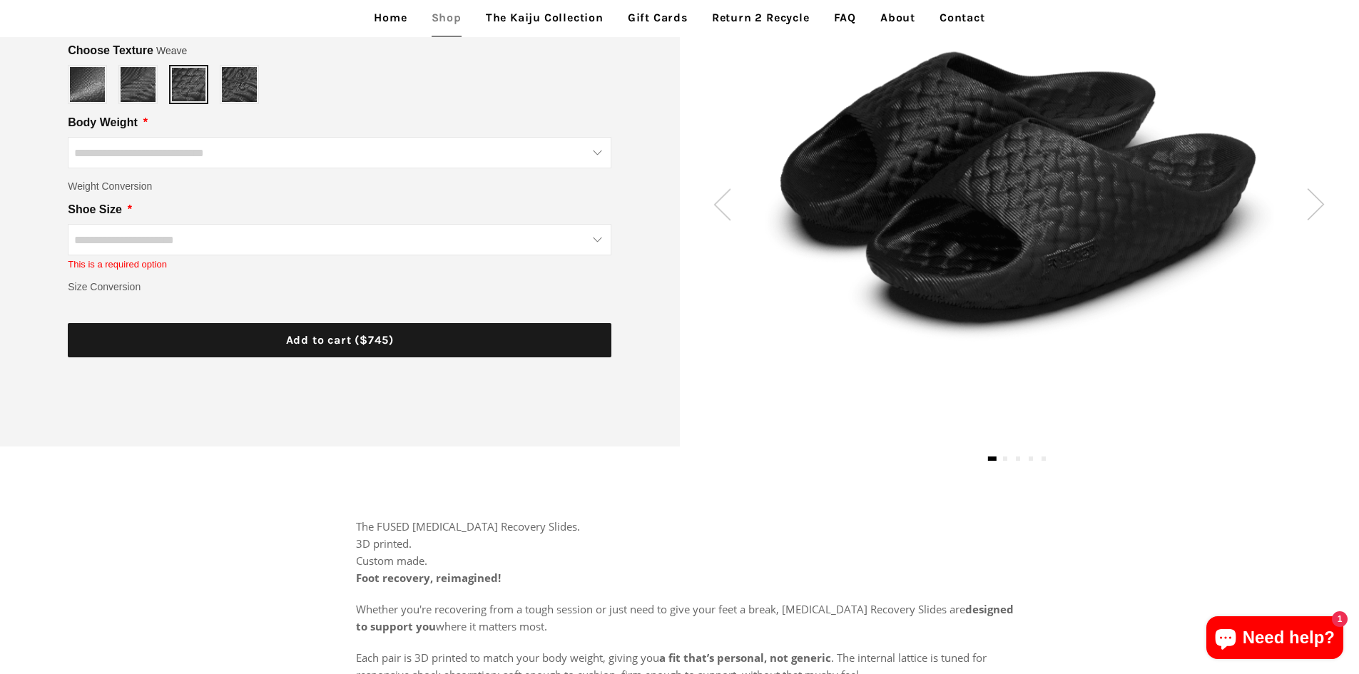
scroll to position [0, 0]
click at [117, 290] on span "Size Conversion" at bounding box center [104, 287] width 73 height 16
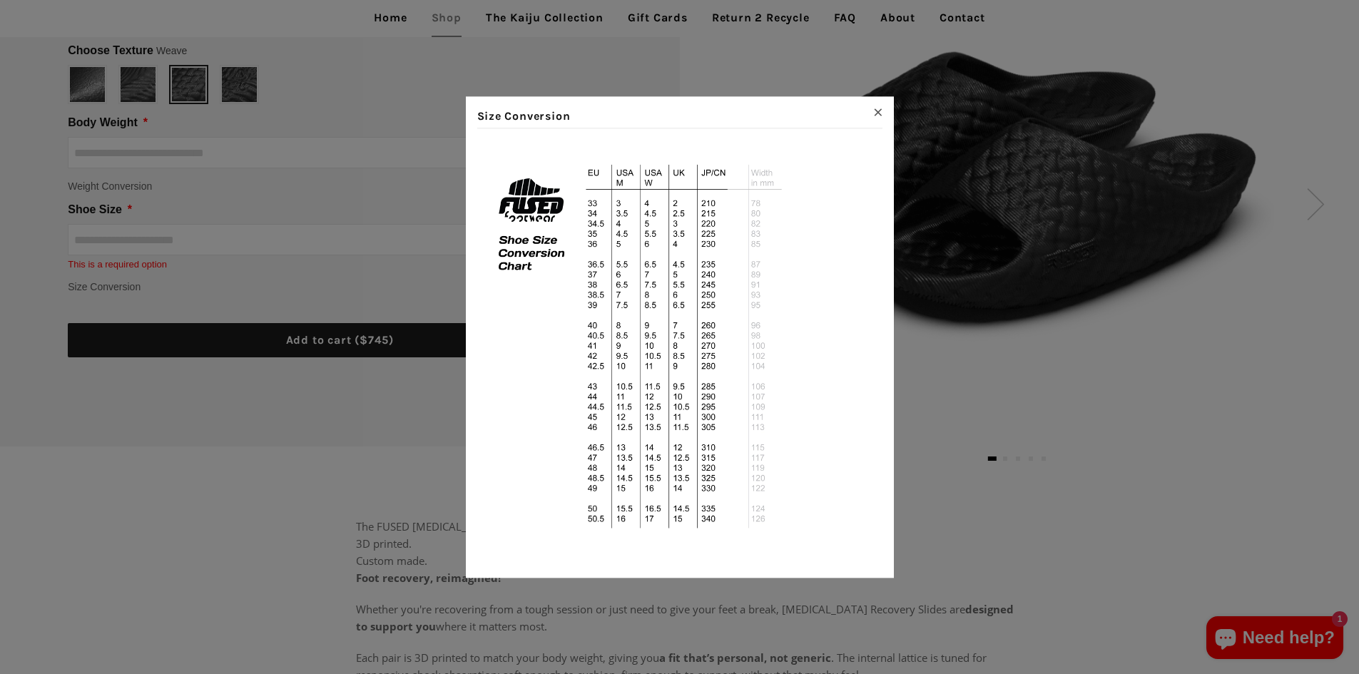
click at [146, 88] on div "Size Conversion ×" at bounding box center [679, 337] width 1359 height 674
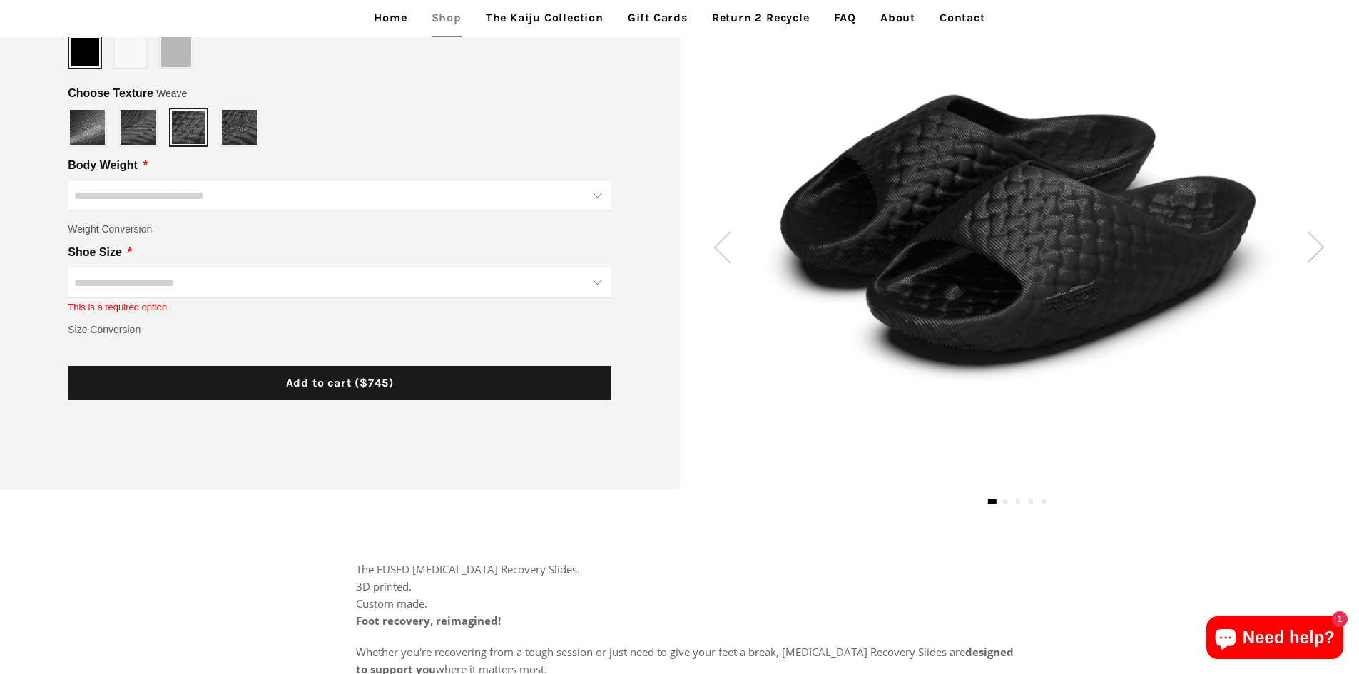
scroll to position [143, 0]
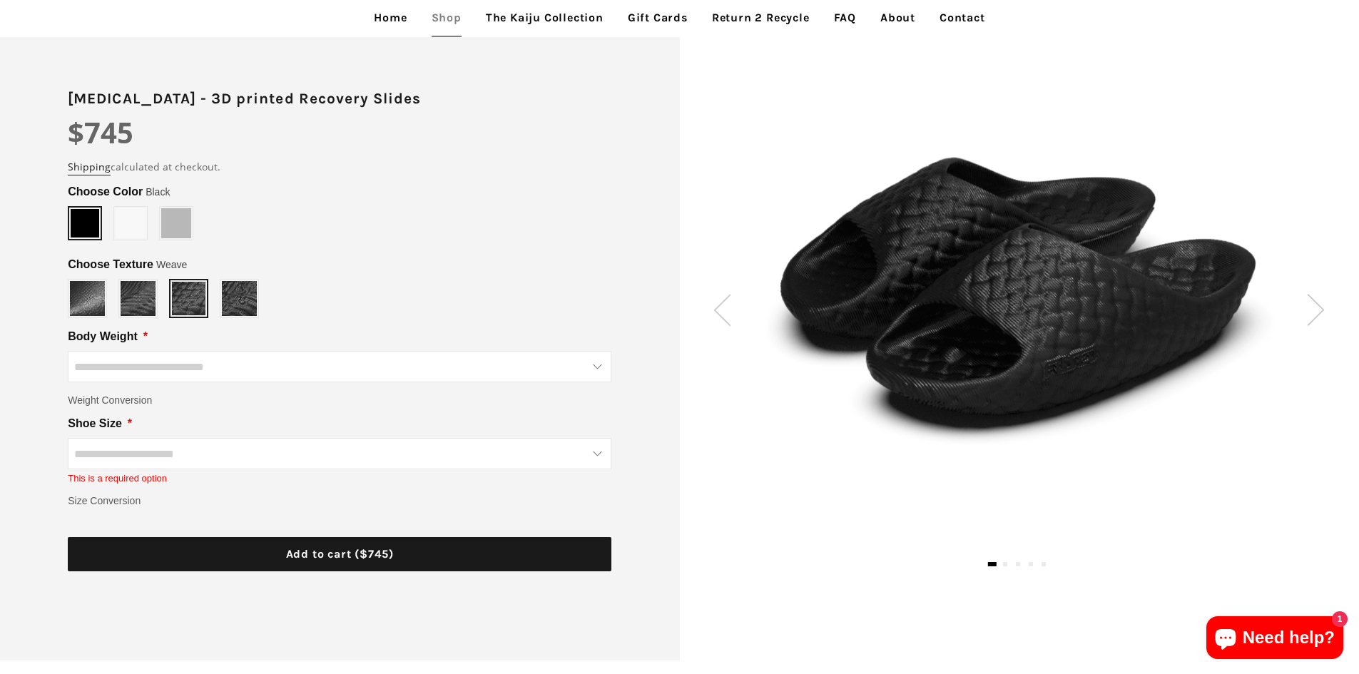
click at [73, 222] on span at bounding box center [85, 223] width 29 height 29
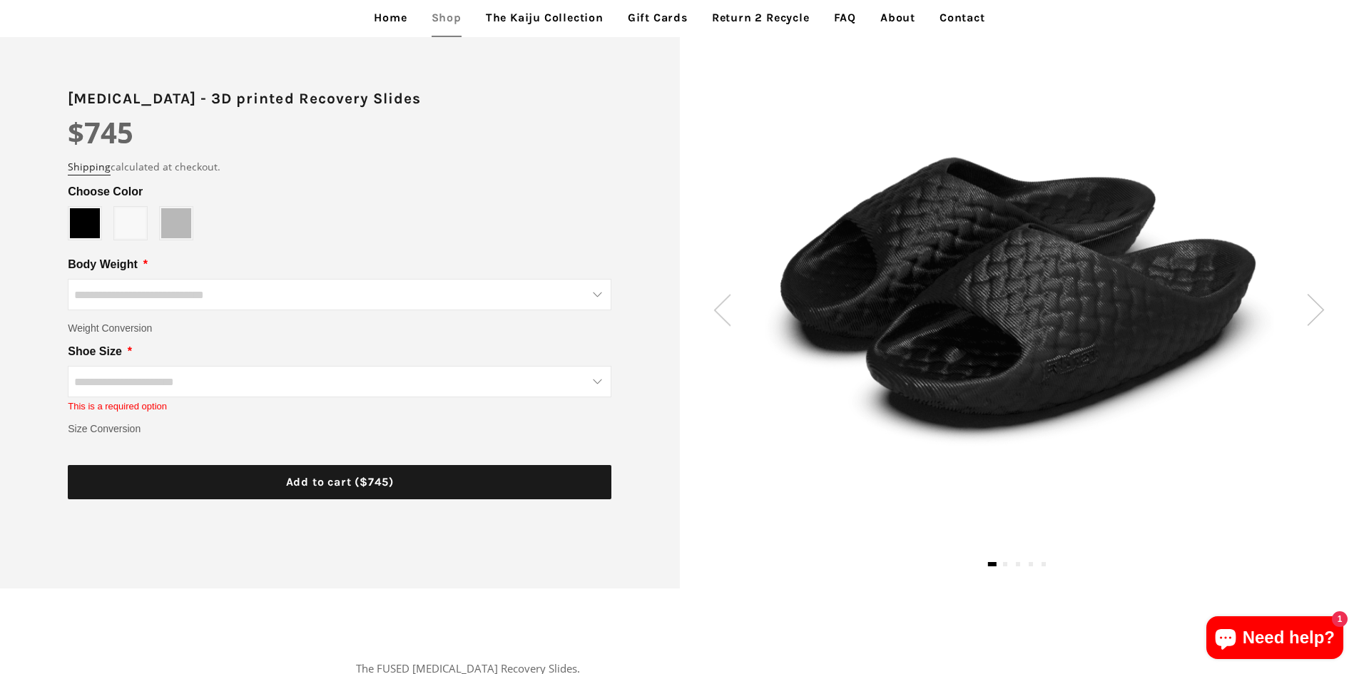
type input "*****"
click at [73, 222] on span at bounding box center [85, 223] width 30 height 30
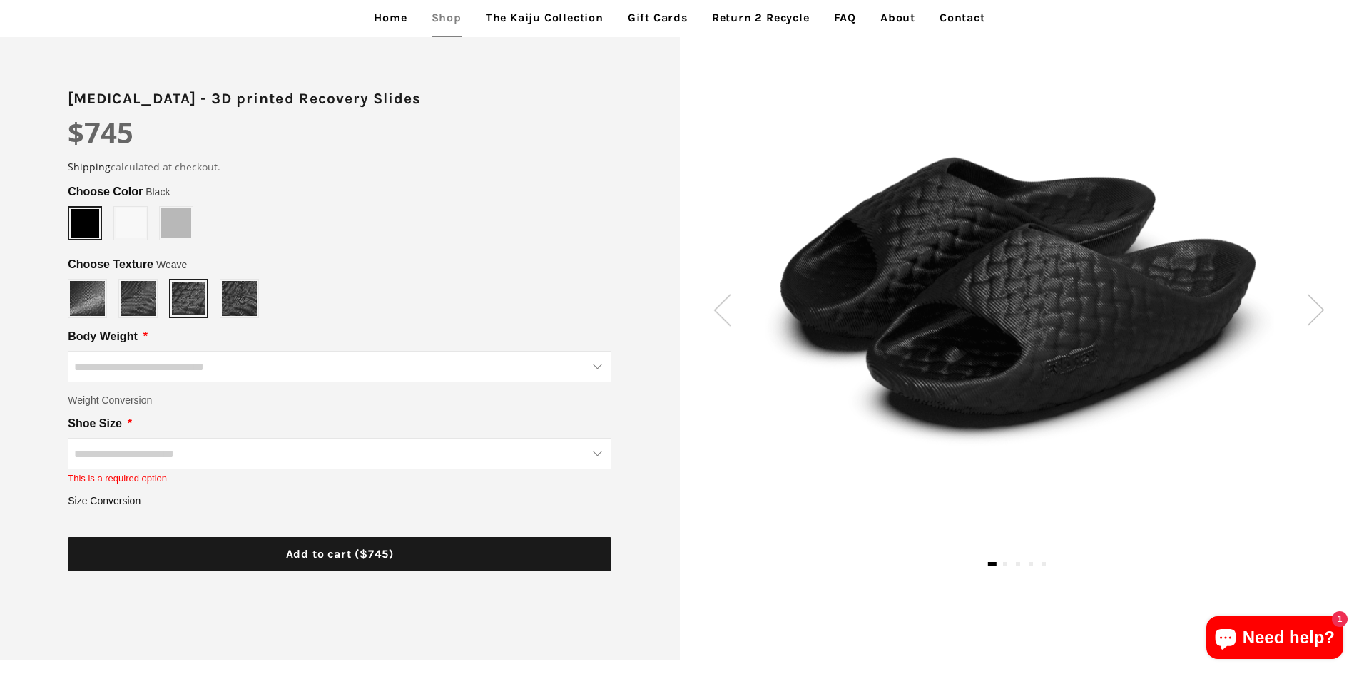
click at [123, 504] on span "Size Conversion" at bounding box center [104, 501] width 73 height 16
